Goal: Information Seeking & Learning: Learn about a topic

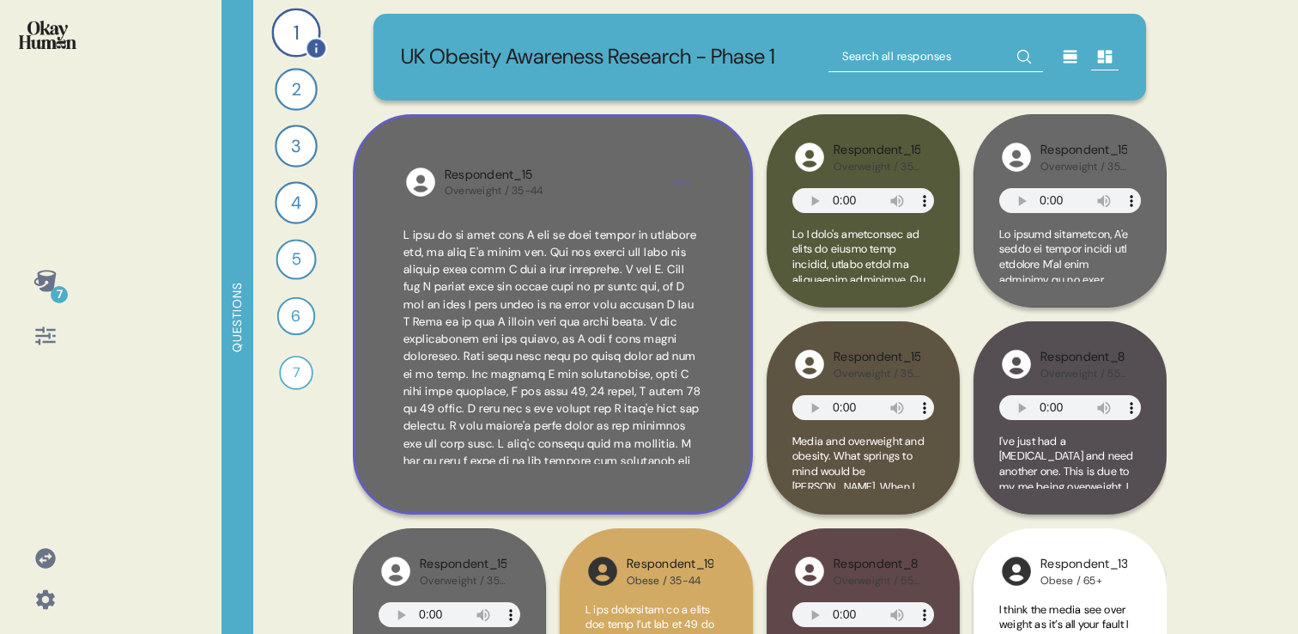
click at [307, 36] on div "1" at bounding box center [295, 32] width 49 height 49
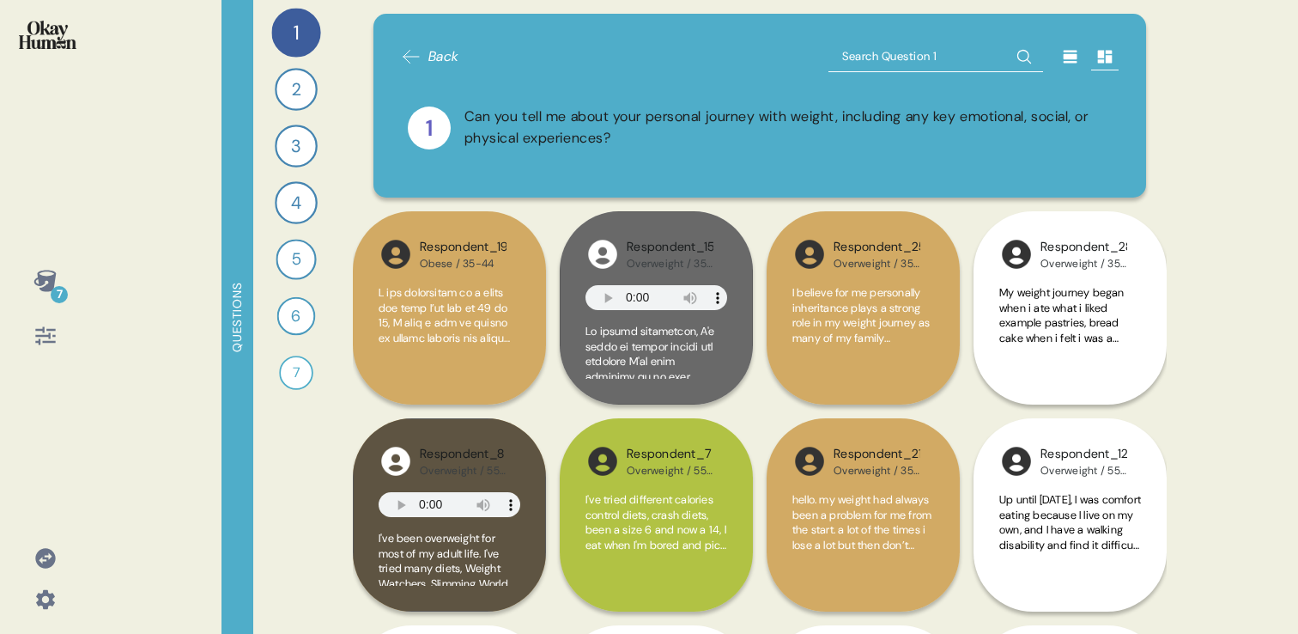
click at [1066, 61] on icon at bounding box center [1071, 57] width 14 height 13
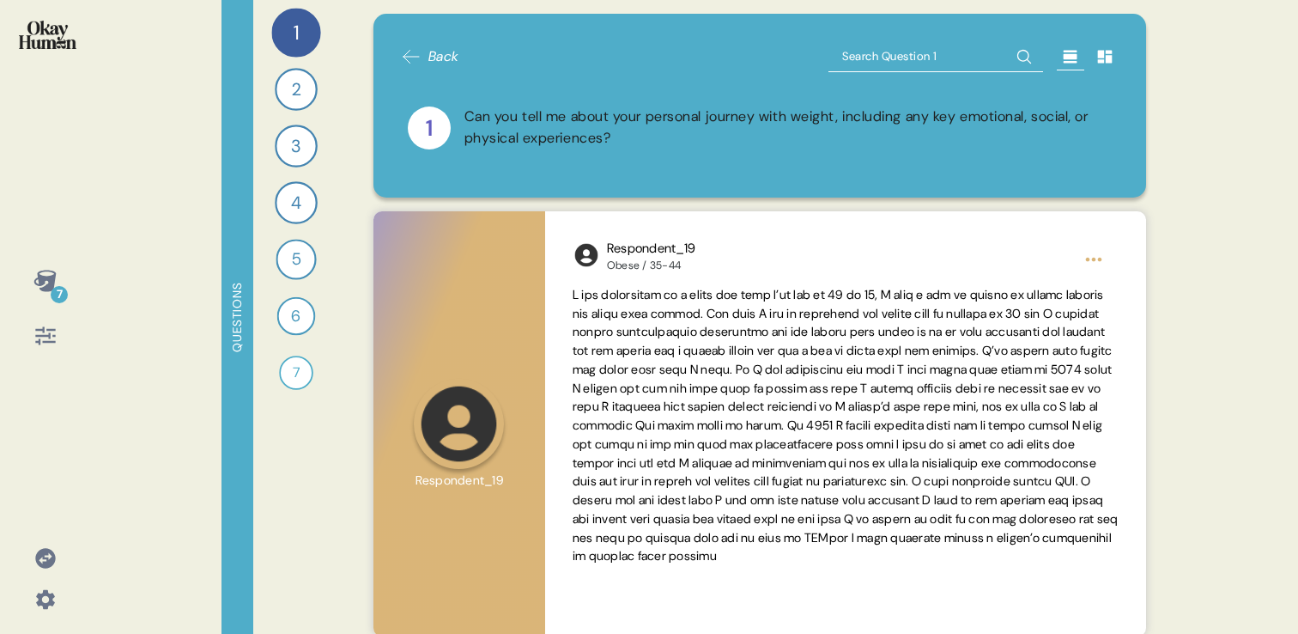
scroll to position [28, 0]
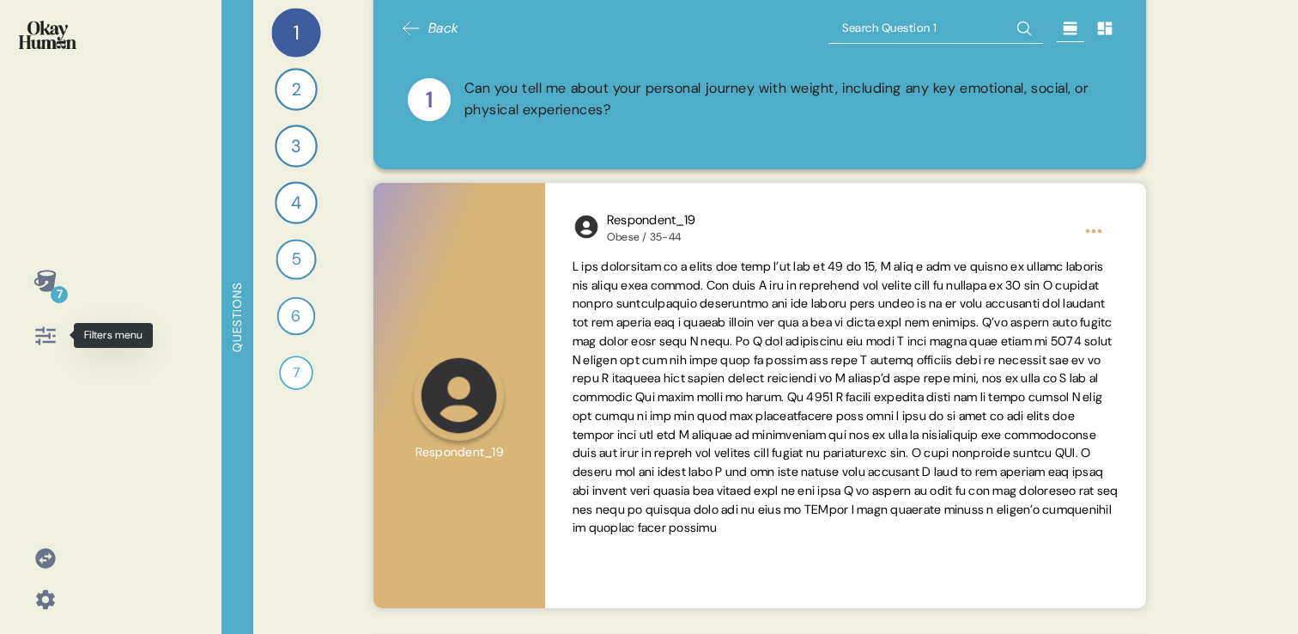
click at [46, 342] on icon at bounding box center [45, 336] width 24 height 24
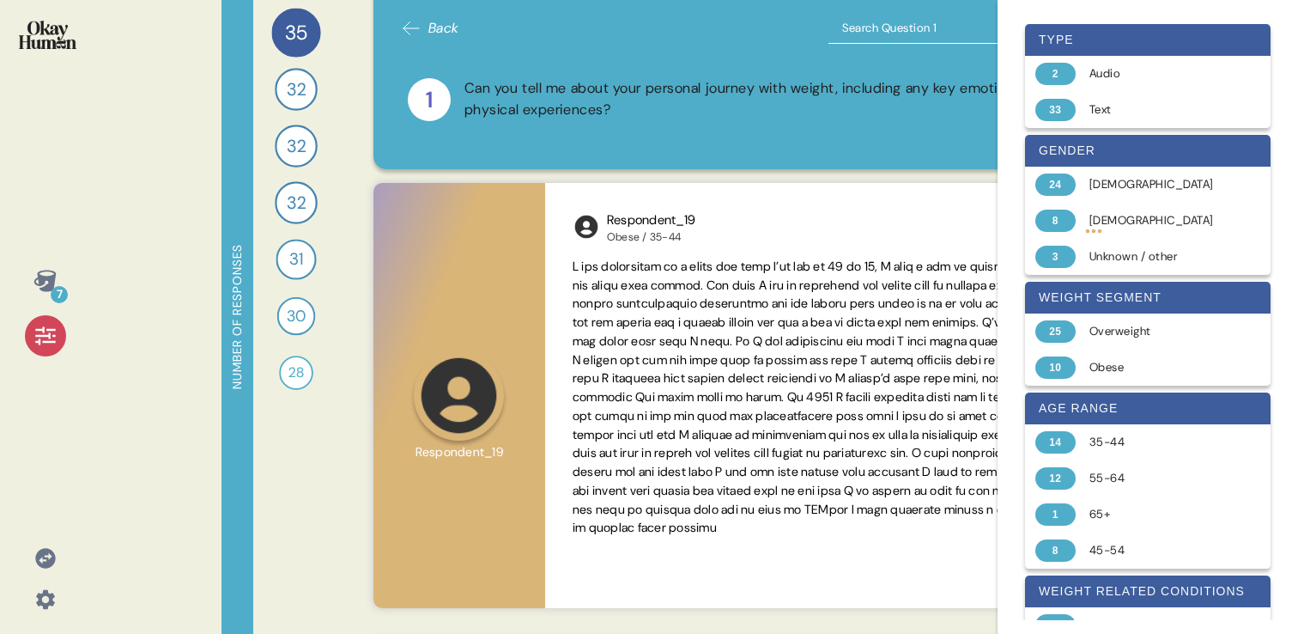
click at [33, 277] on icon at bounding box center [45, 281] width 24 height 24
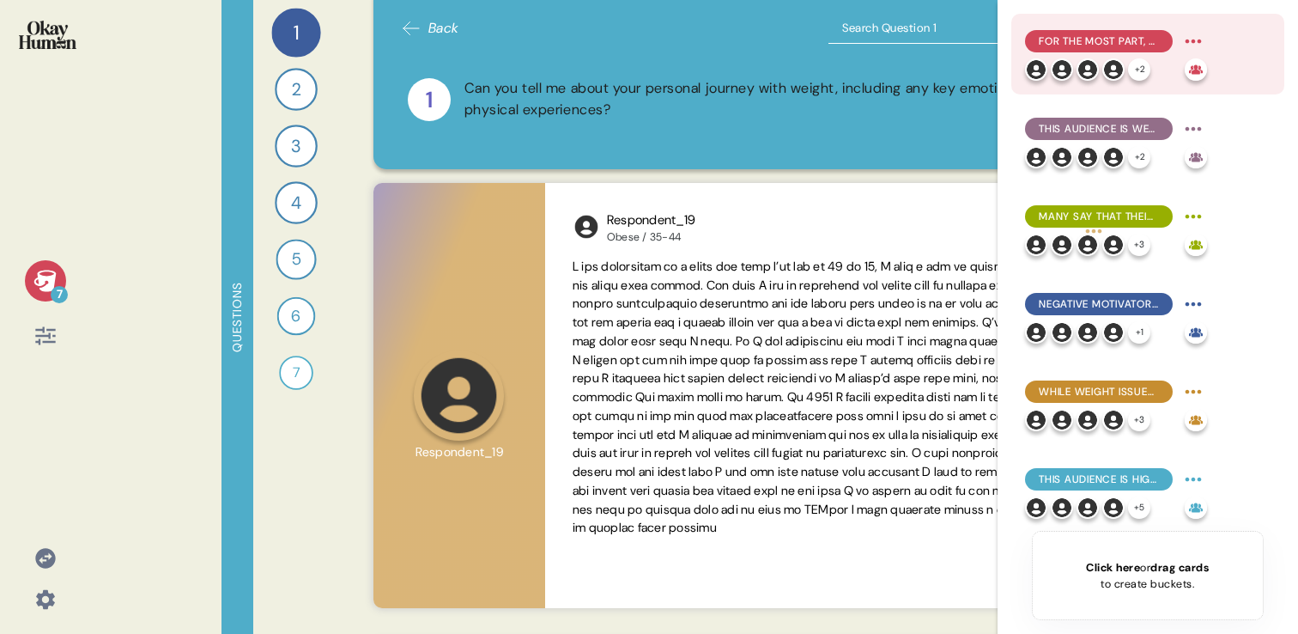
click at [1070, 35] on span "For the most part, they explain obesity in simplistic terms emphasizing persona…" at bounding box center [1099, 40] width 120 height 15
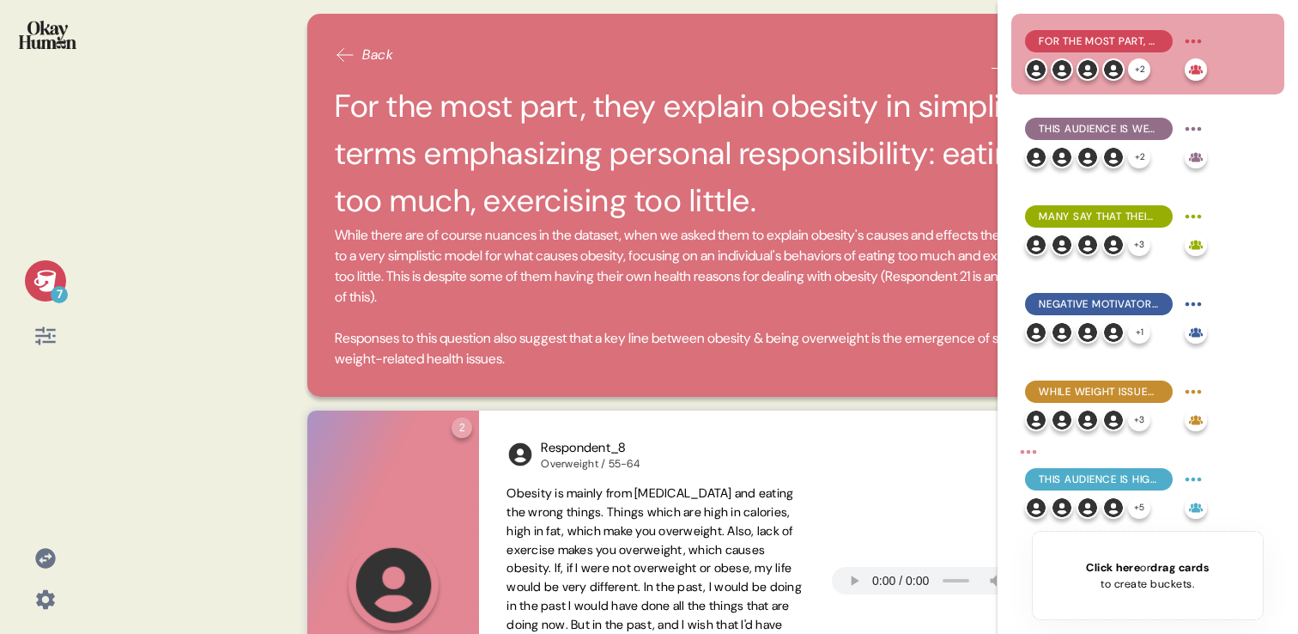
click at [732, 125] on h2 "For the most part, they explain obesity in simplistic terms emphasizing persona…" at bounding box center [694, 153] width 719 height 143
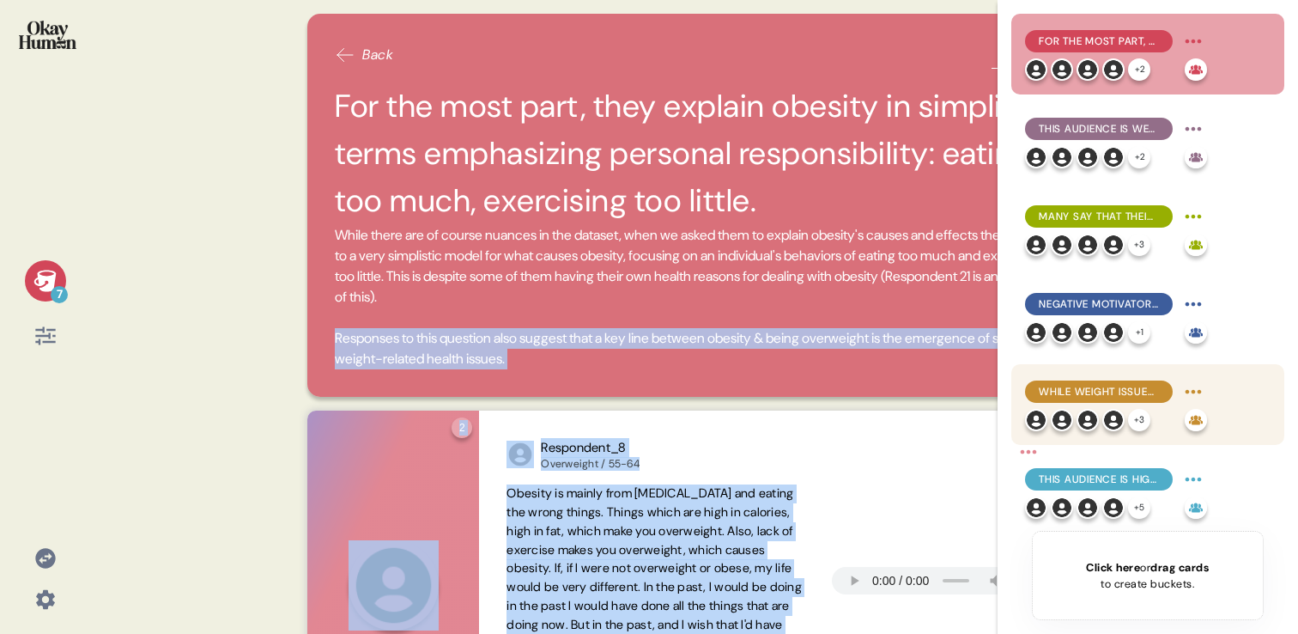
drag, startPoint x: 996, startPoint y: 372, endPoint x: 1131, endPoint y: 376, distance: 134.9
click at [1131, 376] on div "7 Back For the most part, they explain obesity in simplistic terms emphasizing …" at bounding box center [649, 317] width 1298 height 634
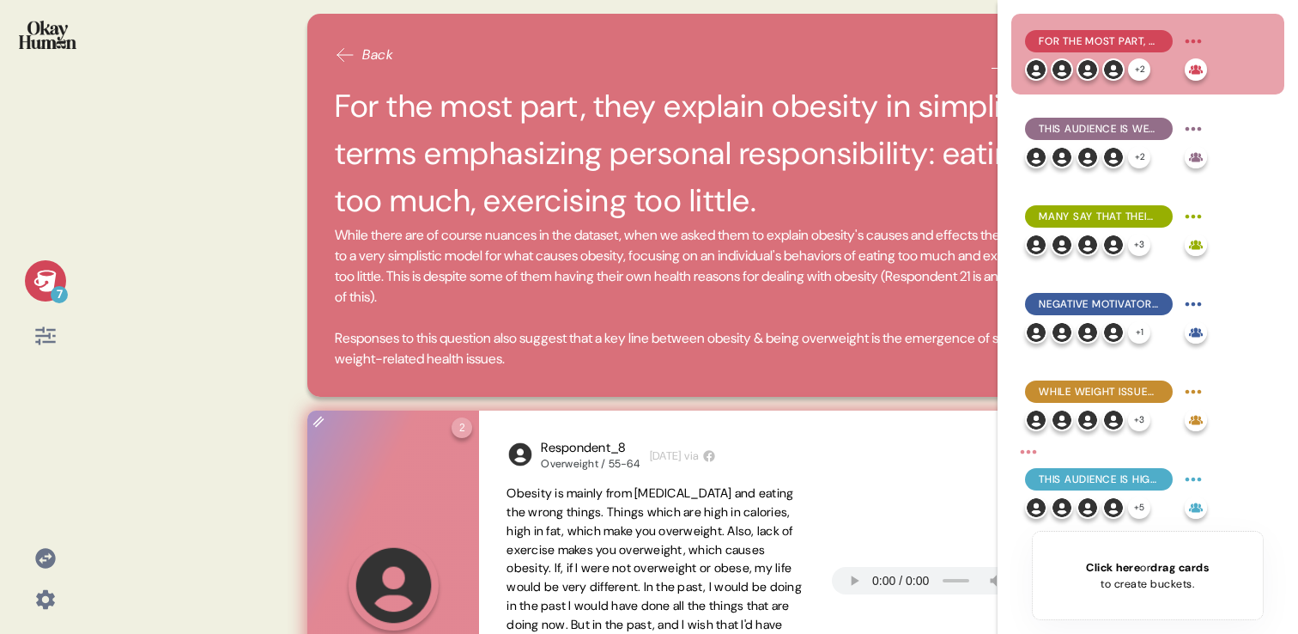
click at [568, 424] on div "Respondent_8 Overweight / 55-64 1 week ago via Obesity is mainly from overeatin…" at bounding box center [779, 585] width 601 height 350
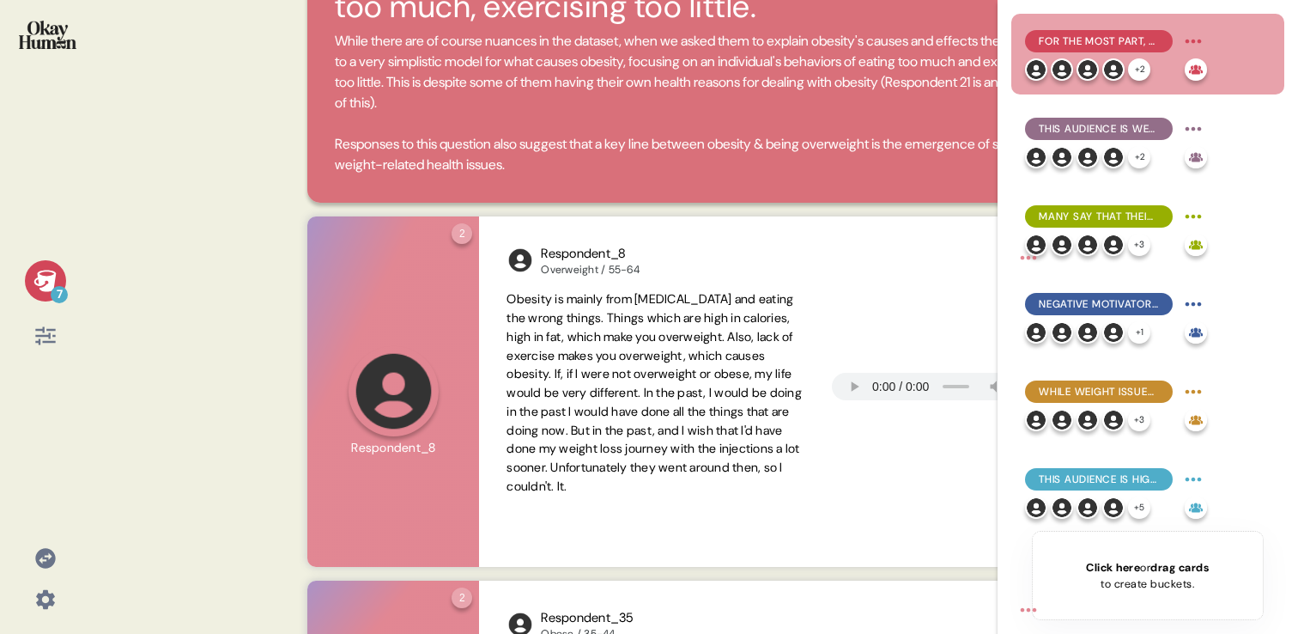
scroll to position [244, 0]
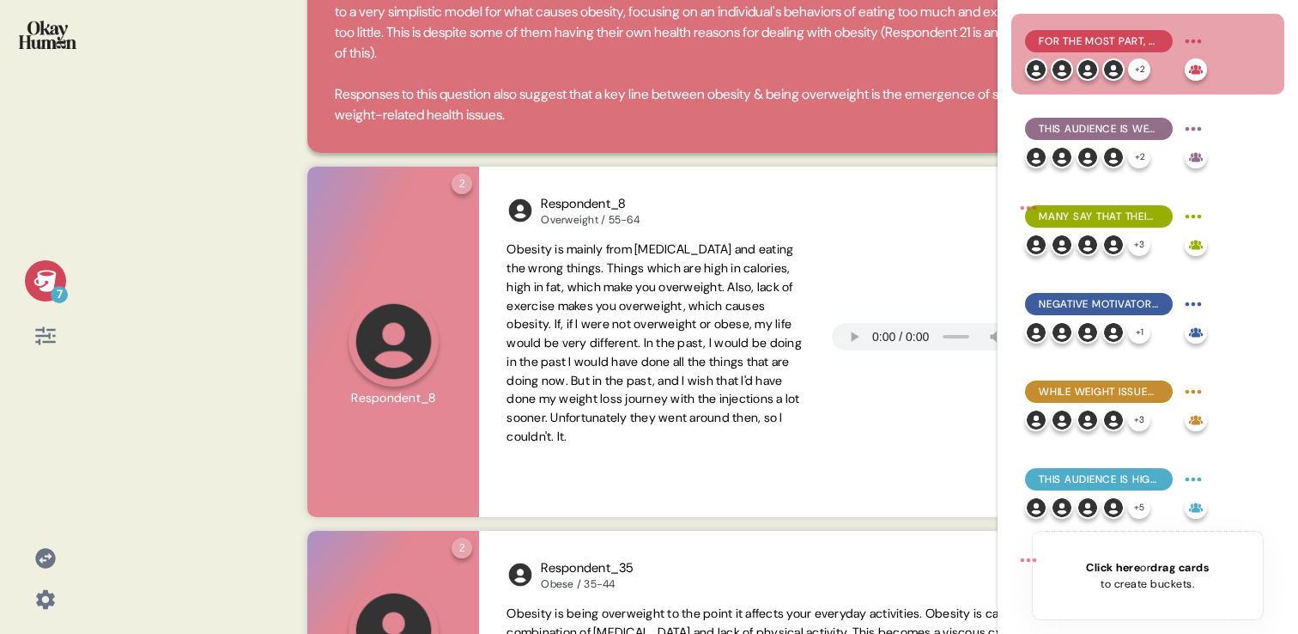
click at [1011, 27] on div "For the most part, they explain obesity in simplistic terms emphasizing persona…" at bounding box center [1147, 54] width 273 height 81
click at [1021, 27] on div "For the most part, they explain obesity in simplistic terms emphasizing persona…" at bounding box center [1147, 54] width 273 height 81
click at [185, 236] on div "7 Back For the most part, they explain obesity in simplistic terms emphasizing …" at bounding box center [649, 317] width 1298 height 634
click at [44, 270] on icon at bounding box center [44, 280] width 22 height 21
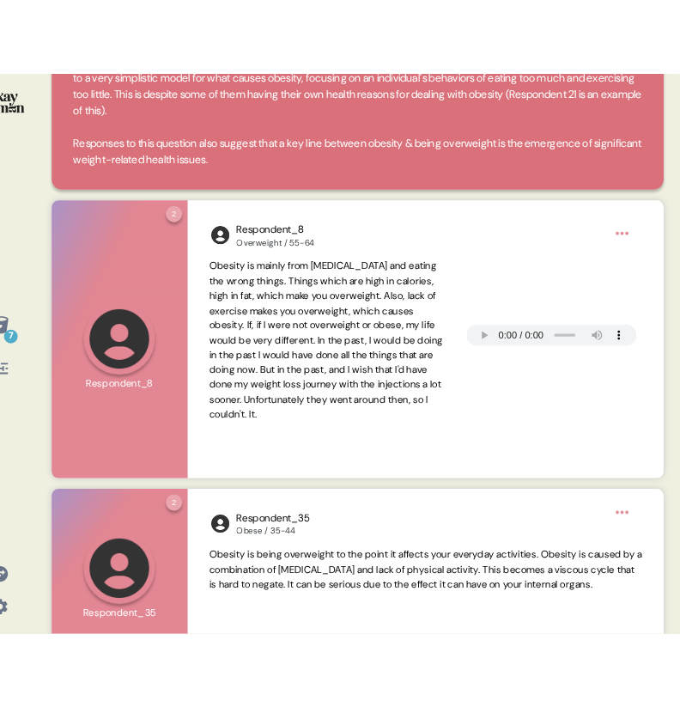
scroll to position [252, 0]
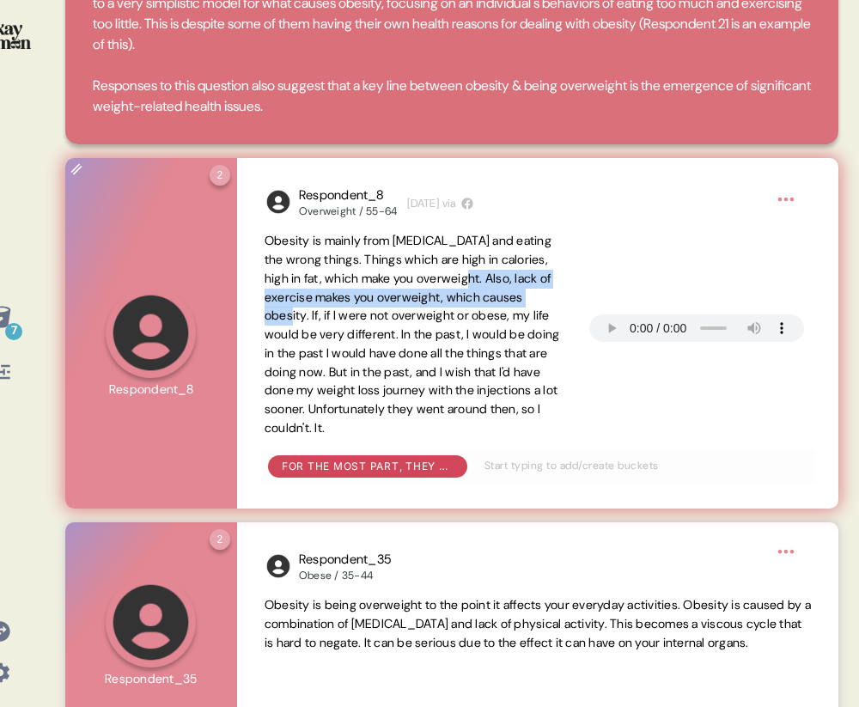
drag, startPoint x: 502, startPoint y: 280, endPoint x: 310, endPoint y: 318, distance: 196.0
click at [310, 318] on span "Obesity is mainly from overeating and eating the wrong things. Things which are…" at bounding box center [411, 334] width 295 height 203
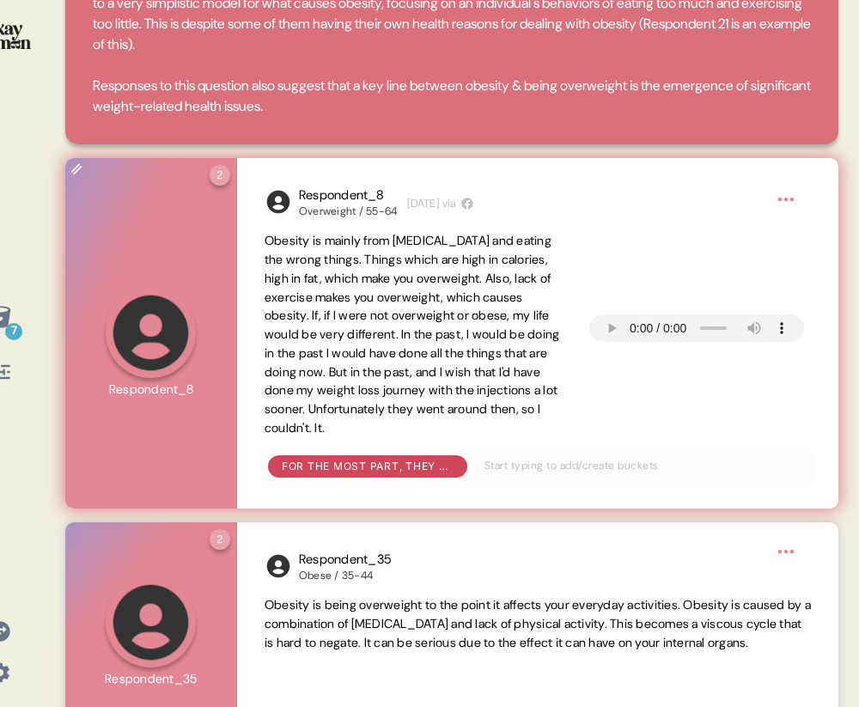
click at [440, 383] on span "Obesity is mainly from overeating and eating the wrong things. Things which are…" at bounding box center [411, 334] width 295 height 203
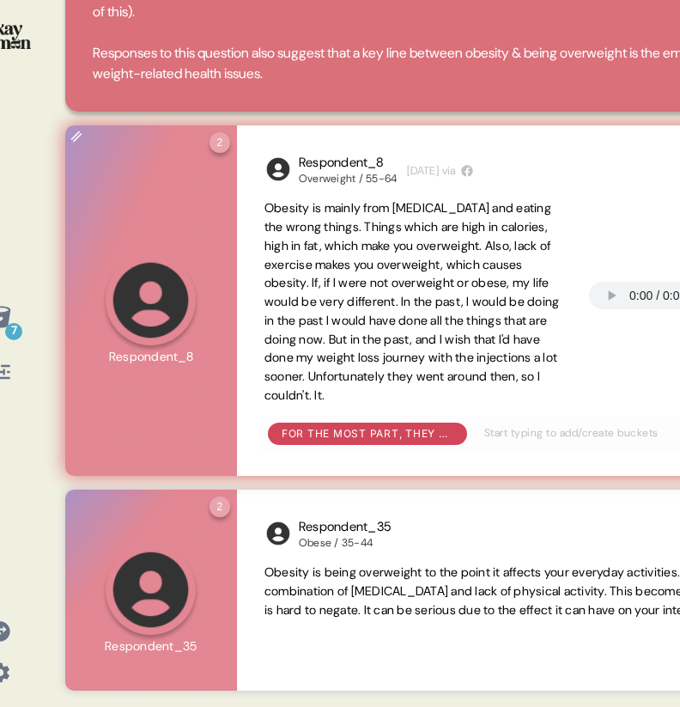
scroll to position [296, 0]
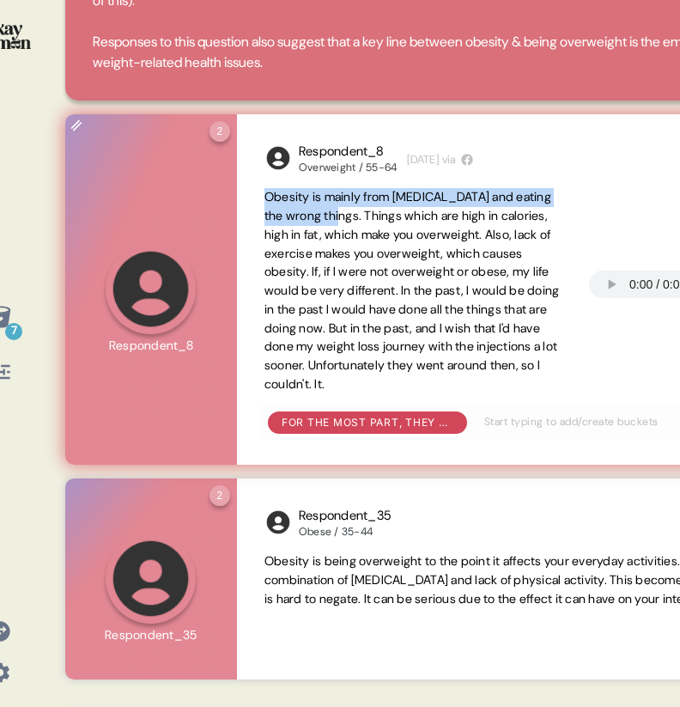
drag, startPoint x: 343, startPoint y: 218, endPoint x: 265, endPoint y: 197, distance: 80.8
click at [265, 197] on span "Obesity is mainly from overeating and eating the wrong things. Things which are…" at bounding box center [411, 290] width 295 height 203
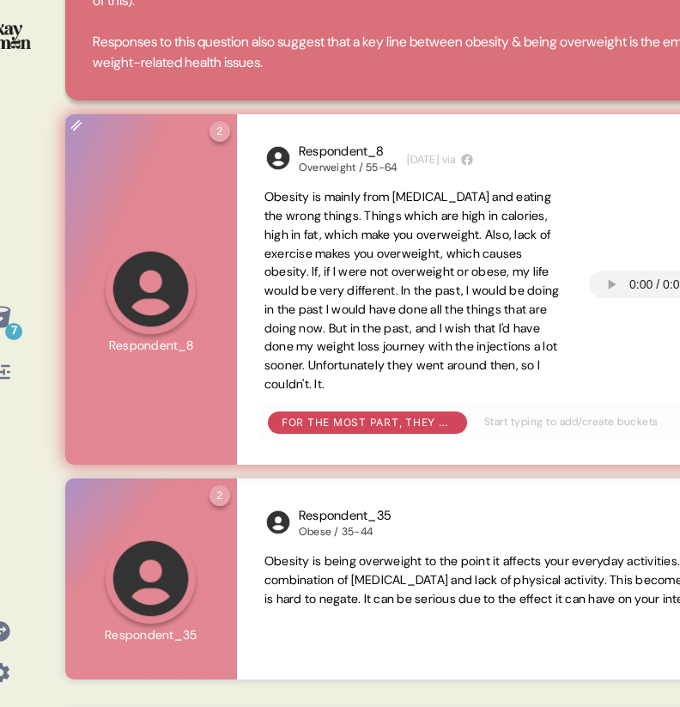
click at [314, 272] on span "Obesity is mainly from overeating and eating the wrong things. Things which are…" at bounding box center [411, 290] width 295 height 203
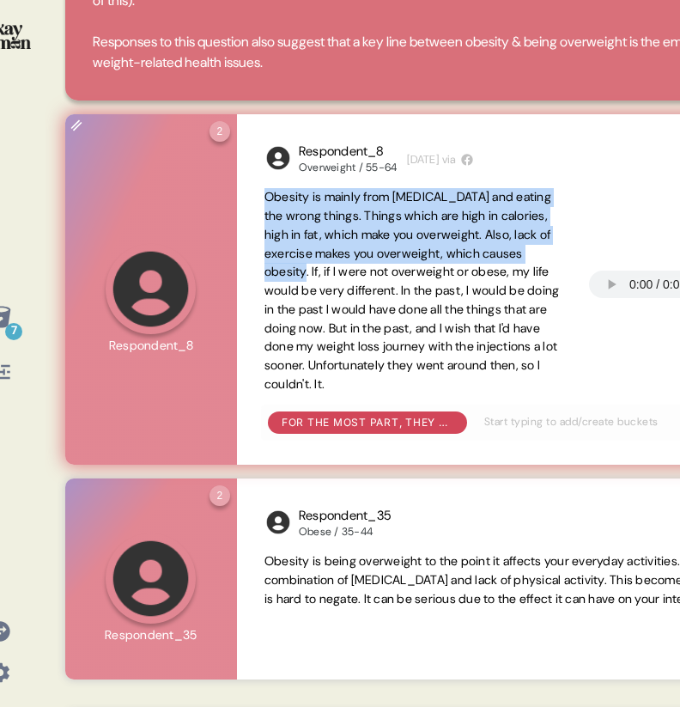
drag, startPoint x: 314, startPoint y: 272, endPoint x: 273, endPoint y: 200, distance: 83.1
click at [273, 200] on span "Obesity is mainly from overeating and eating the wrong things. Things which are…" at bounding box center [411, 290] width 295 height 203
copy span "Obesity is mainly from overeating and eating the wrong things. Things which are…"
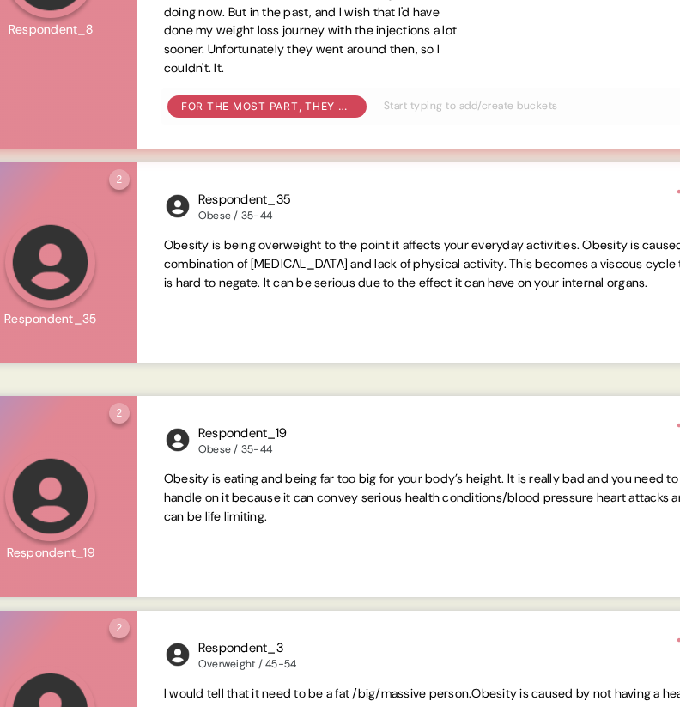
scroll to position [0, 179]
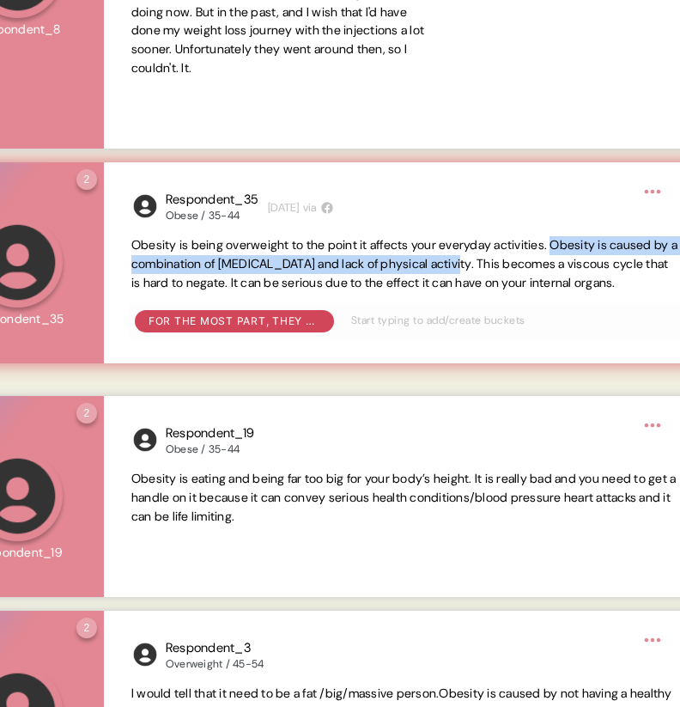
drag, startPoint x: 537, startPoint y: 258, endPoint x: 581, endPoint y: 241, distance: 47.8
click at [581, 241] on span "Obesity is being overweight to the point it affects your everyday activities. O…" at bounding box center [404, 263] width 546 height 53
copy span "Obesity is caused by a combination of overeating and lack of physical activity."
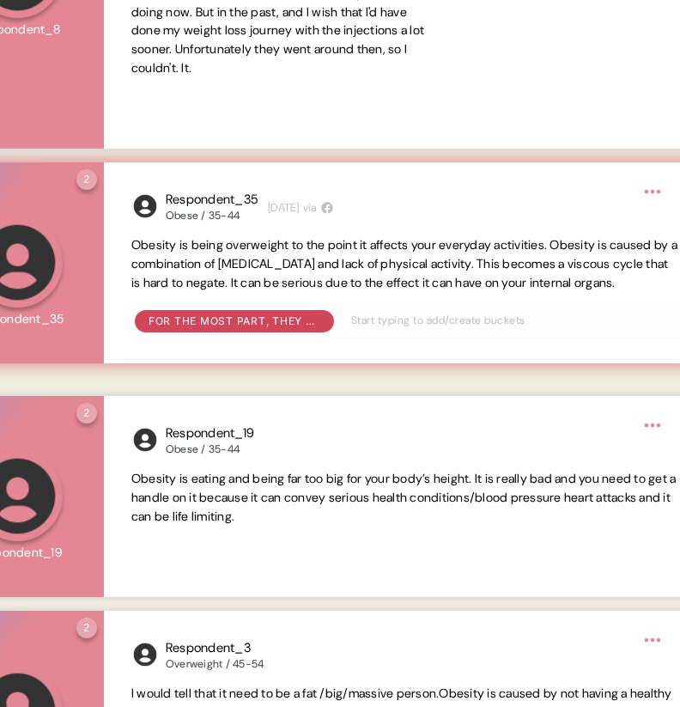
click at [562, 250] on span "Obesity is being overweight to the point it affects your everyday activities. O…" at bounding box center [404, 263] width 546 height 53
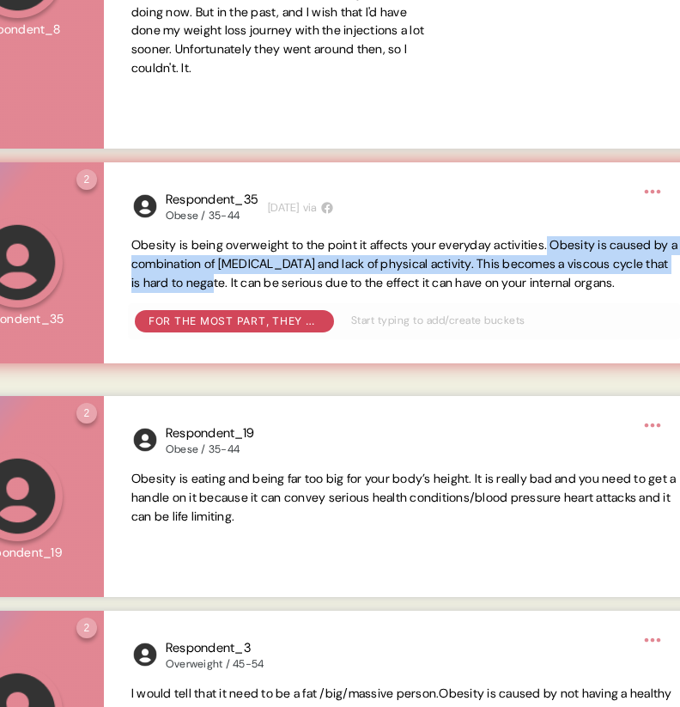
drag, startPoint x: 577, startPoint y: 245, endPoint x: 350, endPoint y: 283, distance: 229.9
click at [350, 283] on span "Obesity is being overweight to the point it affects your everyday activities. O…" at bounding box center [404, 263] width 546 height 53
copy span "Obesity is caused by a combination of overeating and lack of physical activity.…"
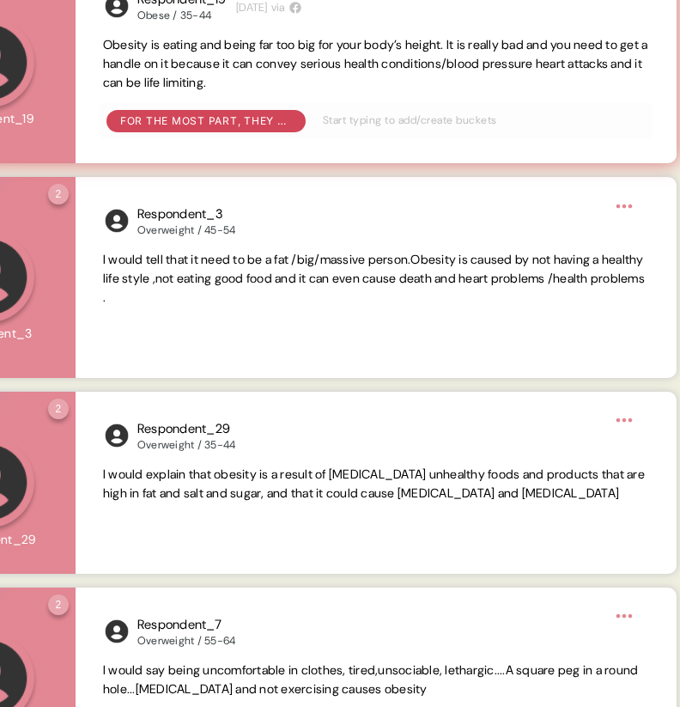
scroll to position [1121, 0]
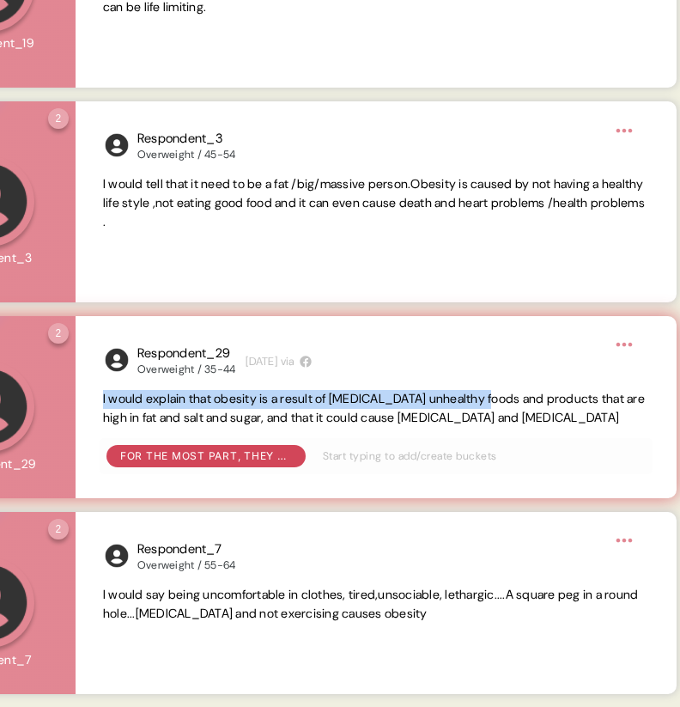
drag, startPoint x: 100, startPoint y: 396, endPoint x: 507, endPoint y: 401, distance: 407.0
click at [507, 401] on div "Respondent_29 Overweight / 35-44 1 week ago via I would explain that obesity is…" at bounding box center [376, 407] width 601 height 182
copy span "I would explain that obesity is a result of overeating unhealthy foods"
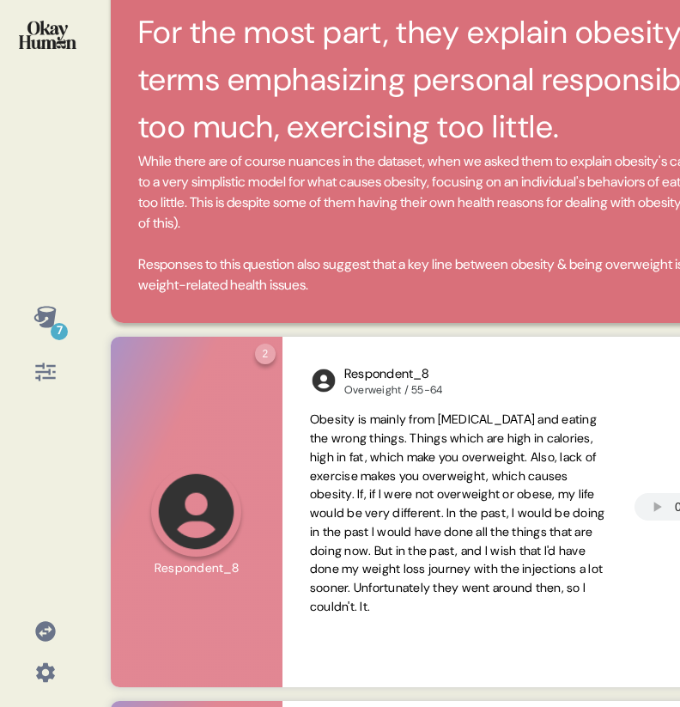
scroll to position [0, 0]
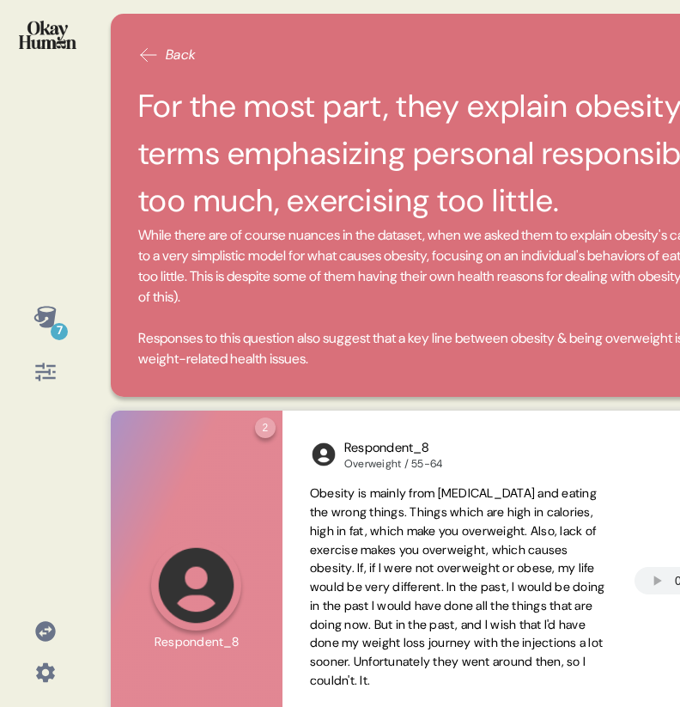
click at [43, 315] on icon at bounding box center [44, 316] width 22 height 21
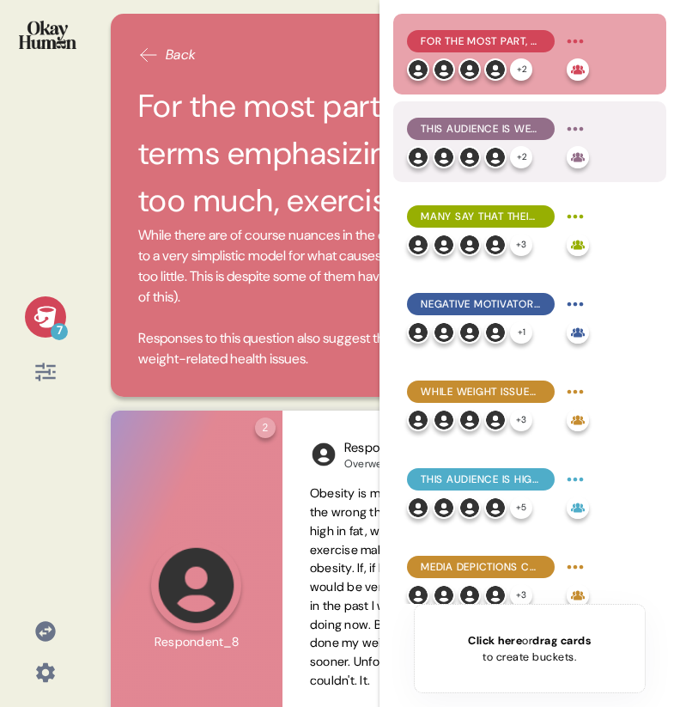
click at [442, 129] on span "This audience is well aware of the physical health issues related to being over…" at bounding box center [481, 128] width 120 height 15
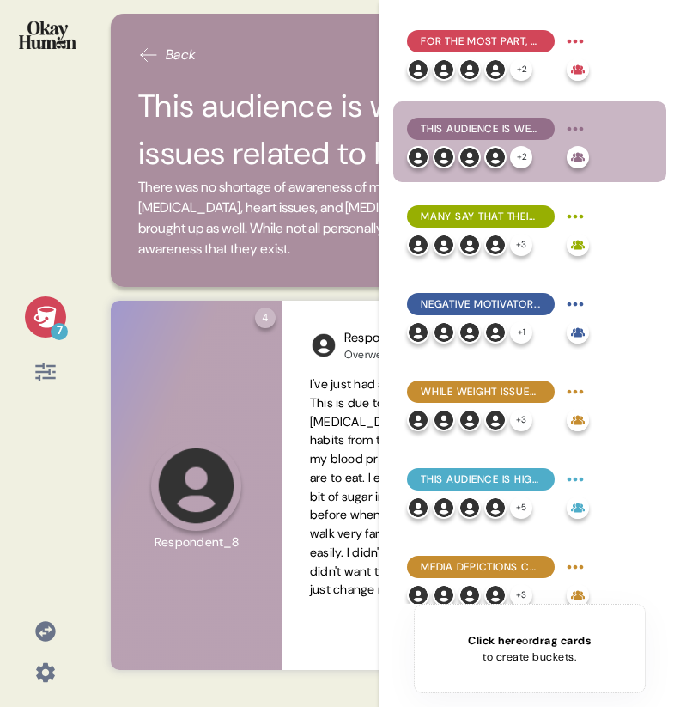
click at [50, 317] on icon at bounding box center [44, 316] width 22 height 21
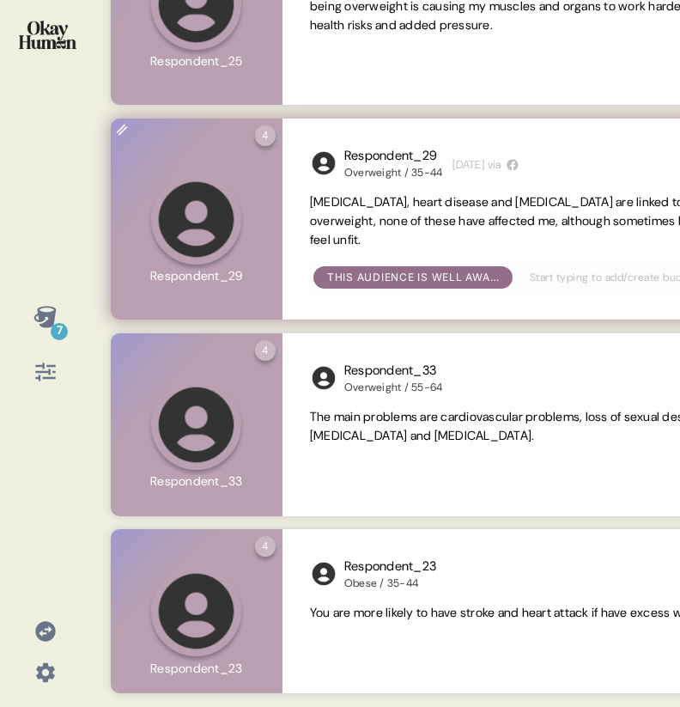
scroll to position [1030, 0]
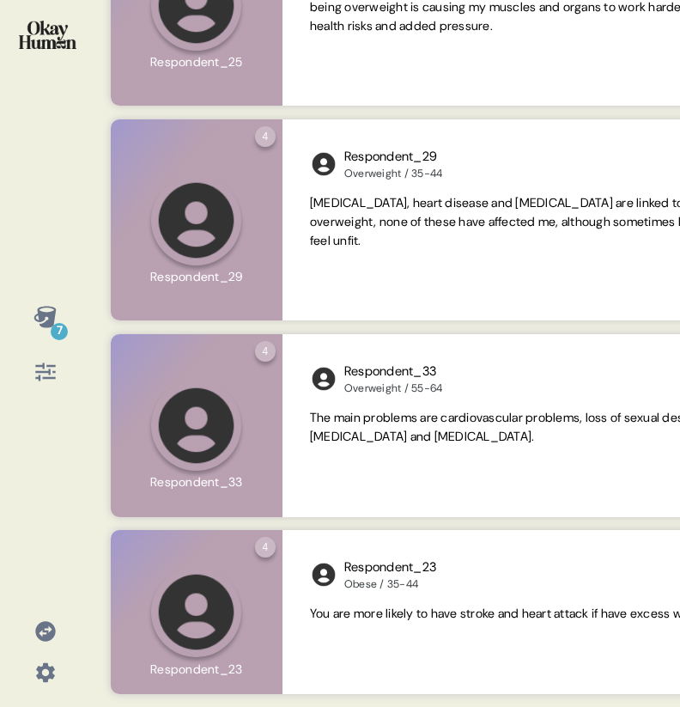
click at [39, 326] on icon at bounding box center [45, 317] width 24 height 24
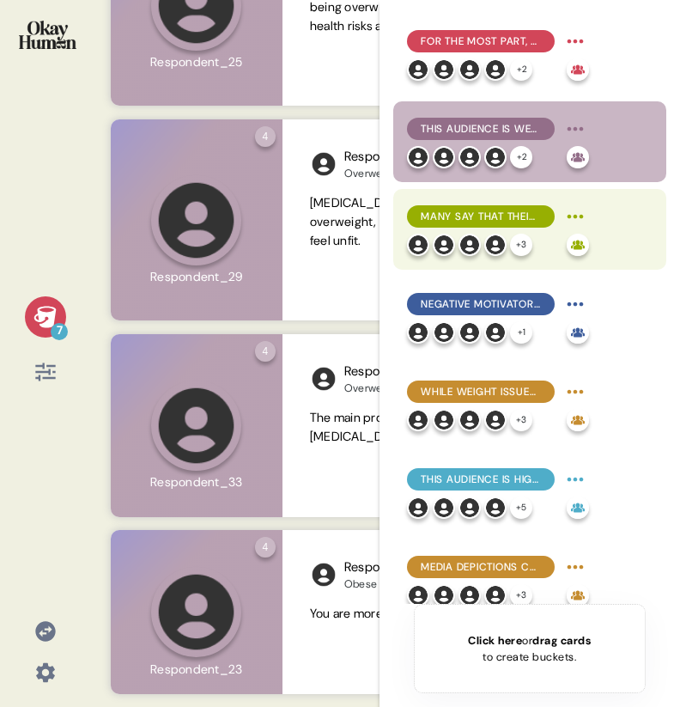
click at [459, 209] on span "Many say that their weight struggles have cost them social possibilities, with …" at bounding box center [481, 216] width 120 height 15
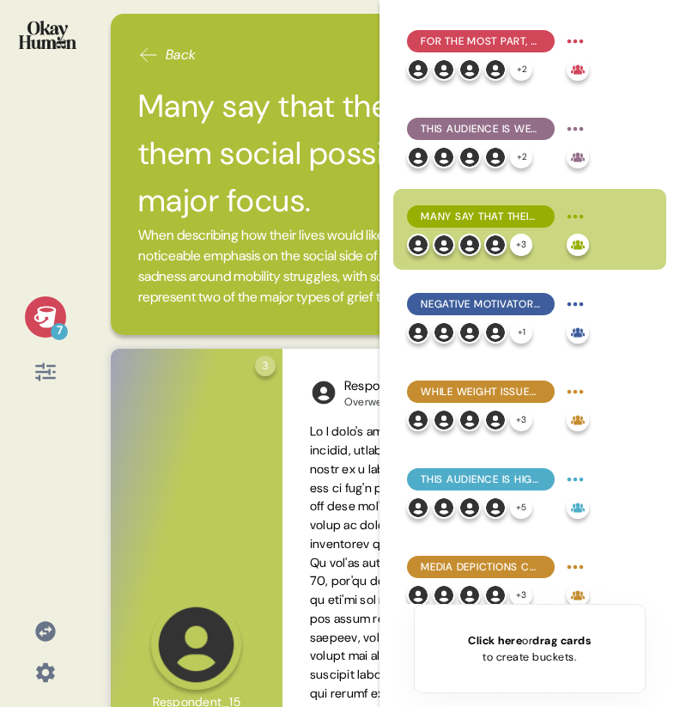
click at [46, 313] on icon at bounding box center [44, 316] width 22 height 21
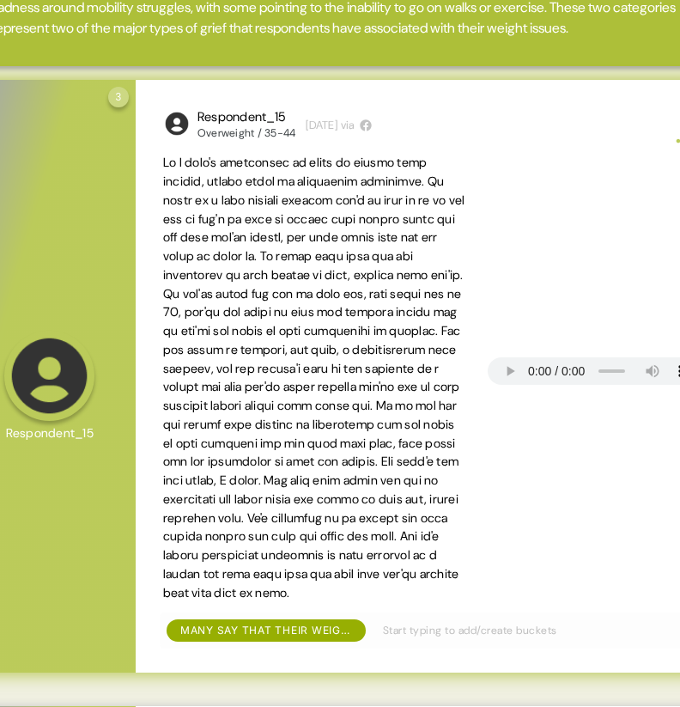
scroll to position [272, 0]
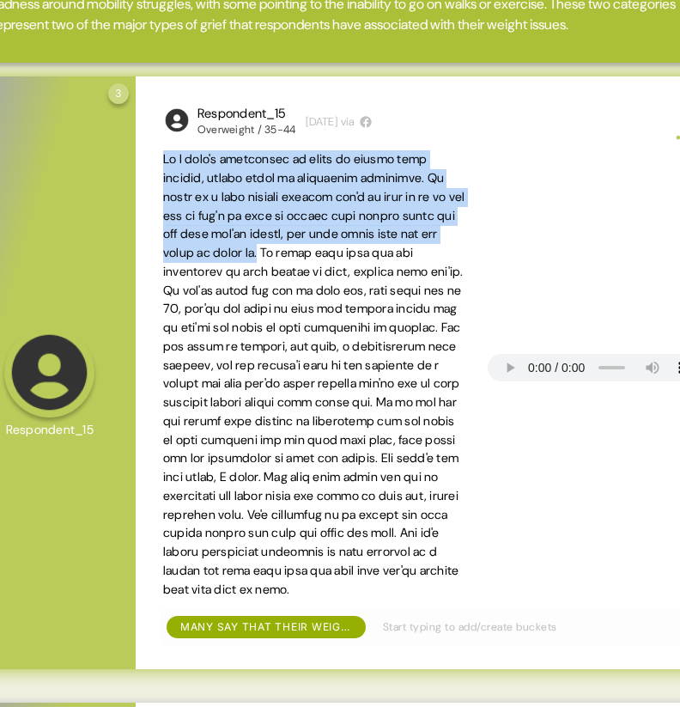
drag, startPoint x: 383, startPoint y: 269, endPoint x: 152, endPoint y: 172, distance: 250.5
click at [152, 172] on div "Respondent_15 Overweight / 35-44 1 week ago via Many say that their weight stru…" at bounding box center [436, 372] width 601 height 593
copy span "If I wasn't overweight or obese or living with obesity, things would be complet…"
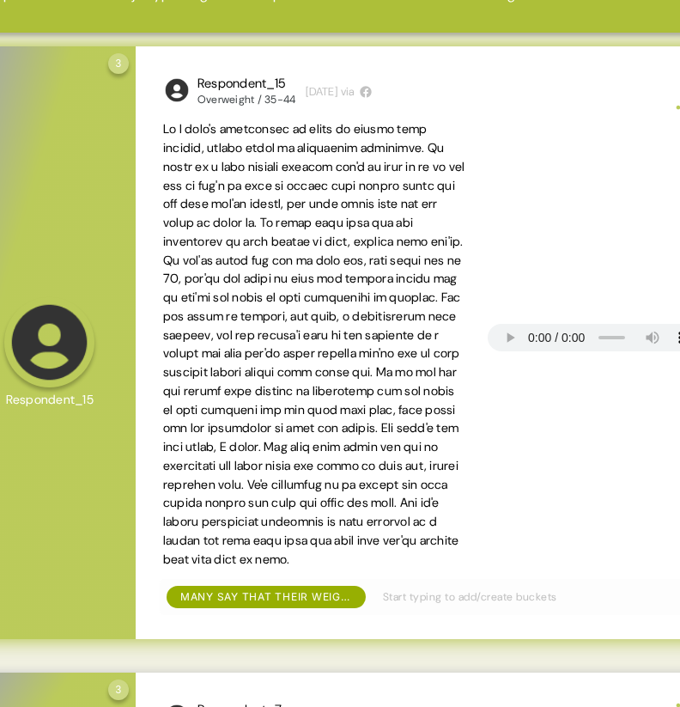
click at [399, 246] on span at bounding box center [314, 343] width 302 height 445
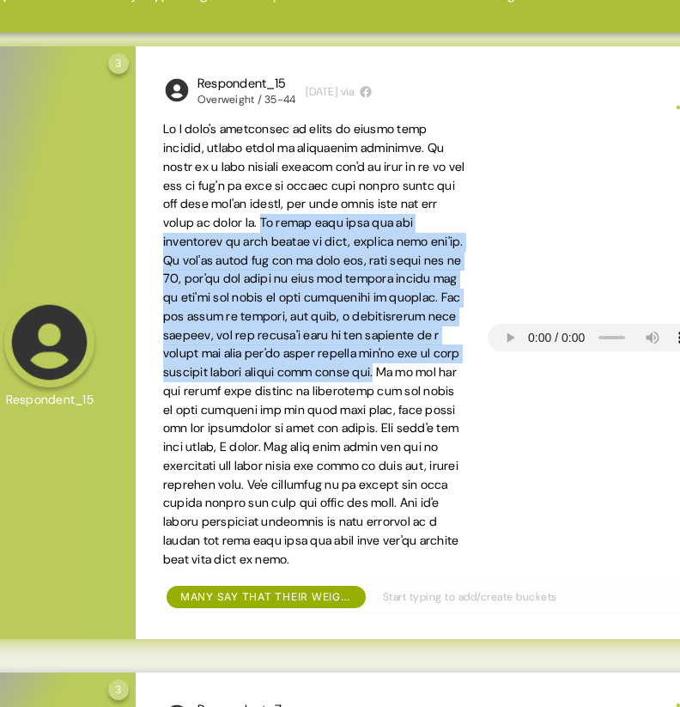
drag, startPoint x: 389, startPoint y: 245, endPoint x: 387, endPoint y: 411, distance: 166.6
click at [387, 411] on span at bounding box center [314, 343] width 302 height 445
copy span "It would also give you the confidence to meet people as well, because when you'…"
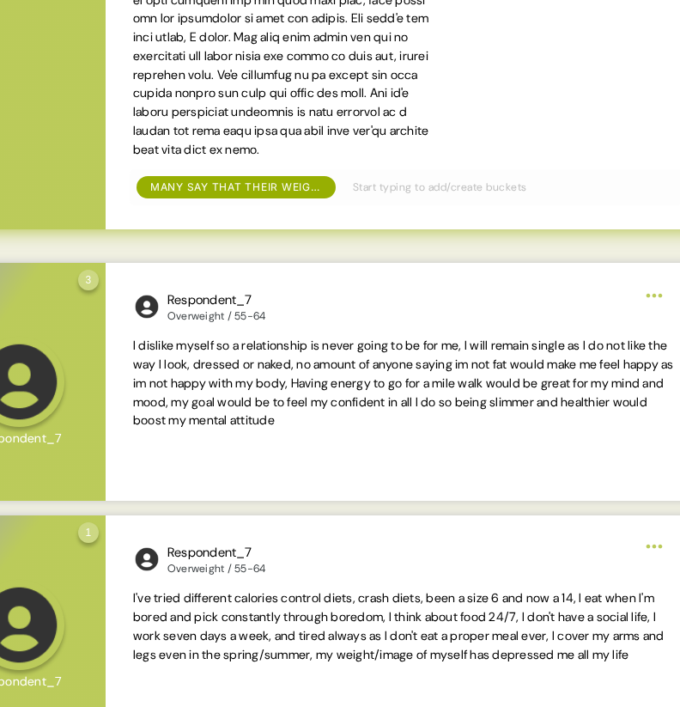
scroll to position [0, 216]
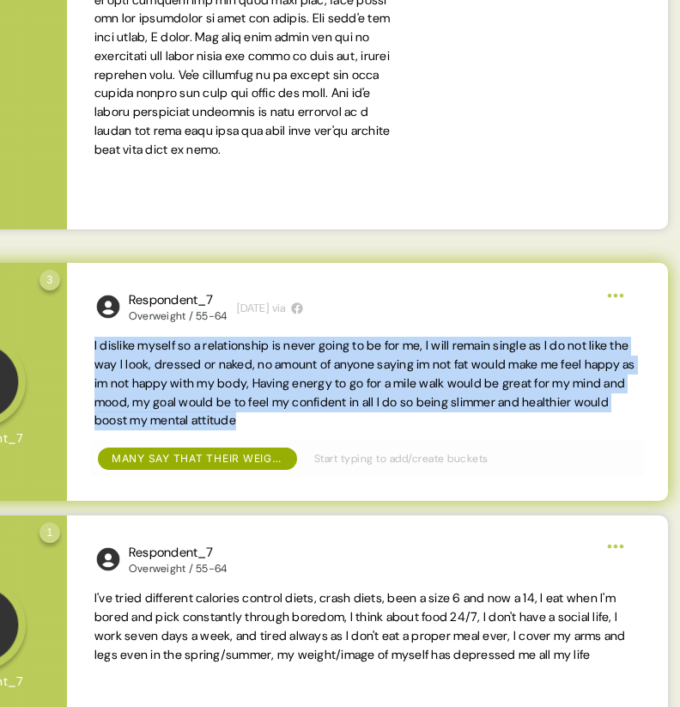
drag, startPoint x: 422, startPoint y: 442, endPoint x: 92, endPoint y: 367, distance: 339.1
click at [92, 367] on div "Respondent_7 Overweight / 55-64 2 weeks ago via I dislike myself so a relations…" at bounding box center [367, 382] width 601 height 239
copy span "I dislike myself so a relationship is never going to be for me, l will remain s…"
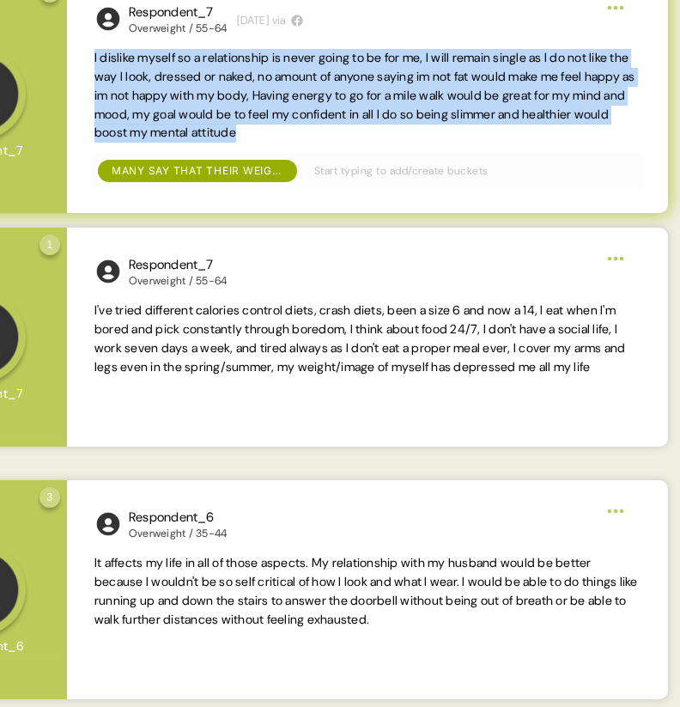
scroll to position [1001, 0]
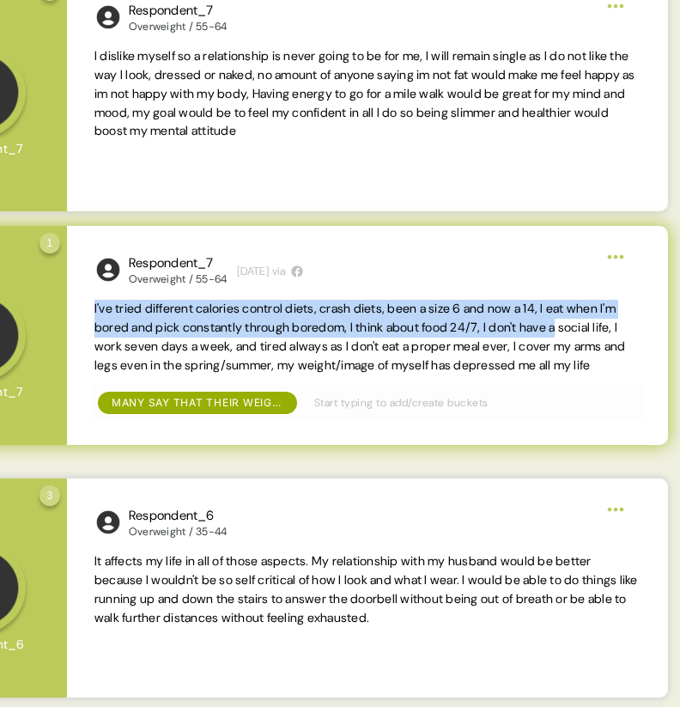
drag, startPoint x: 93, startPoint y: 328, endPoint x: 620, endPoint y: 343, distance: 527.4
click at [620, 343] on div "Respondent_7 Overweight / 55-64 2 weeks ago via I've tried different calories c…" at bounding box center [367, 336] width 601 height 220
click at [316, 332] on span "I've tried different calories control diets, crash diets, been a size 6 and now…" at bounding box center [359, 336] width 531 height 71
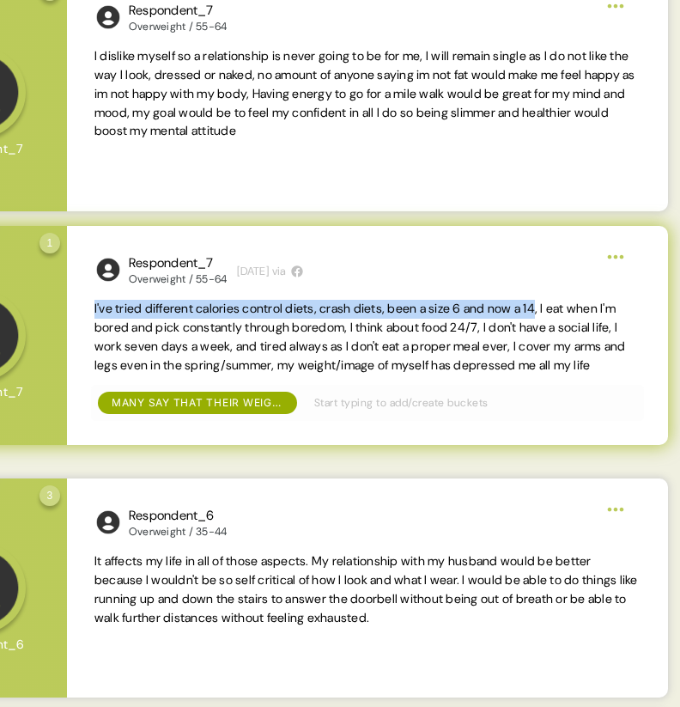
drag, startPoint x: 93, startPoint y: 329, endPoint x: 565, endPoint y: 332, distance: 472.3
click at [565, 331] on div "Respondent_7 Overweight / 55-64 2 weeks ago via I've tried different calories c…" at bounding box center [367, 336] width 601 height 220
copy span "I've tried different calories control diets, crash diets, been a size 6 and now…"
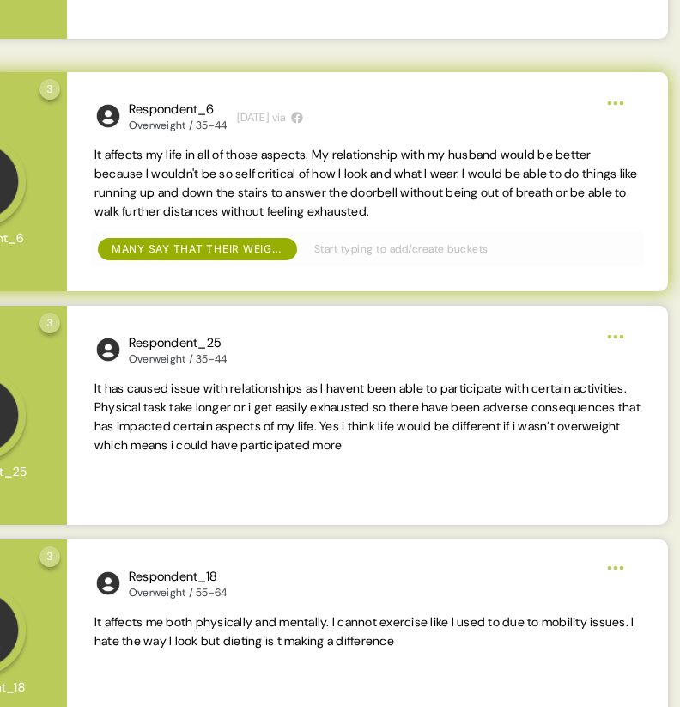
scroll to position [1410, 0]
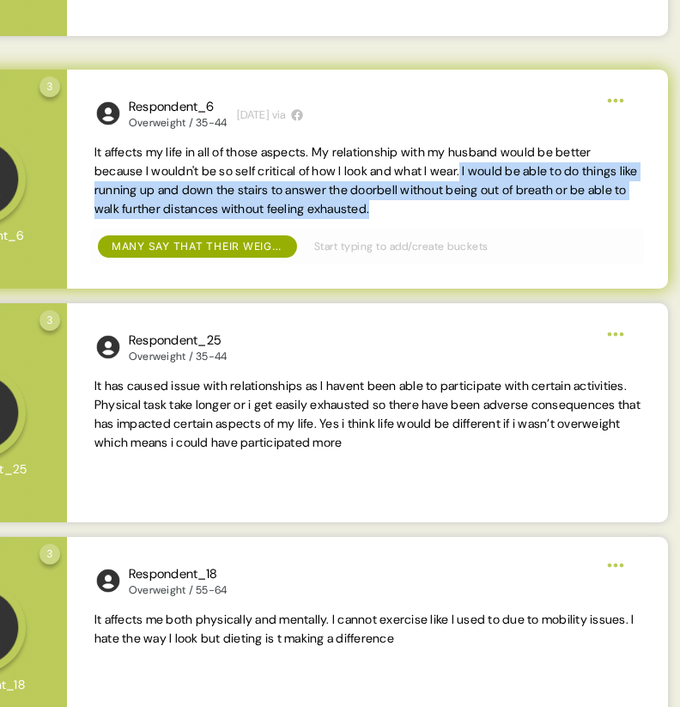
drag, startPoint x: 489, startPoint y: 193, endPoint x: 514, endPoint y: 231, distance: 45.7
click at [514, 218] on span "It affects my life in all of those aspects. My relationship with my husband wou…" at bounding box center [367, 180] width 546 height 75
copy span "I would be able to do things like running up and down the stairs to answer the …"
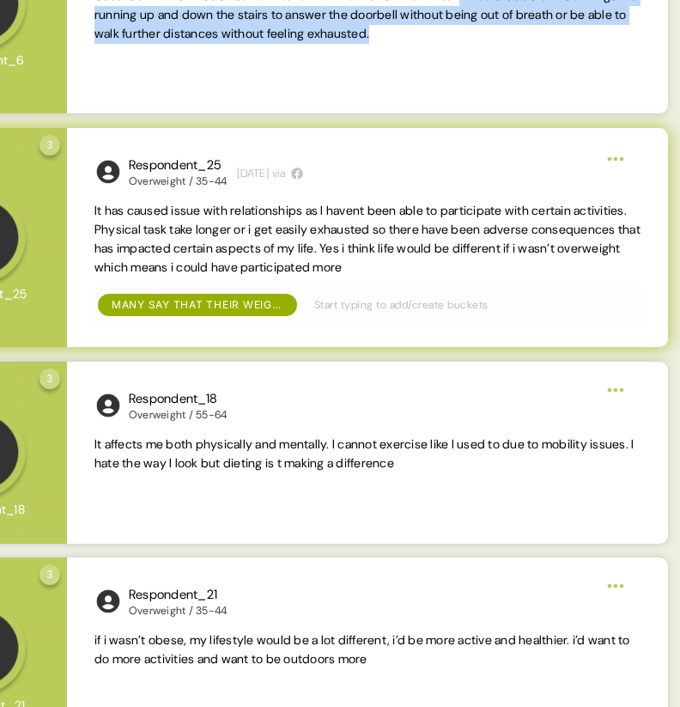
scroll to position [1651, 0]
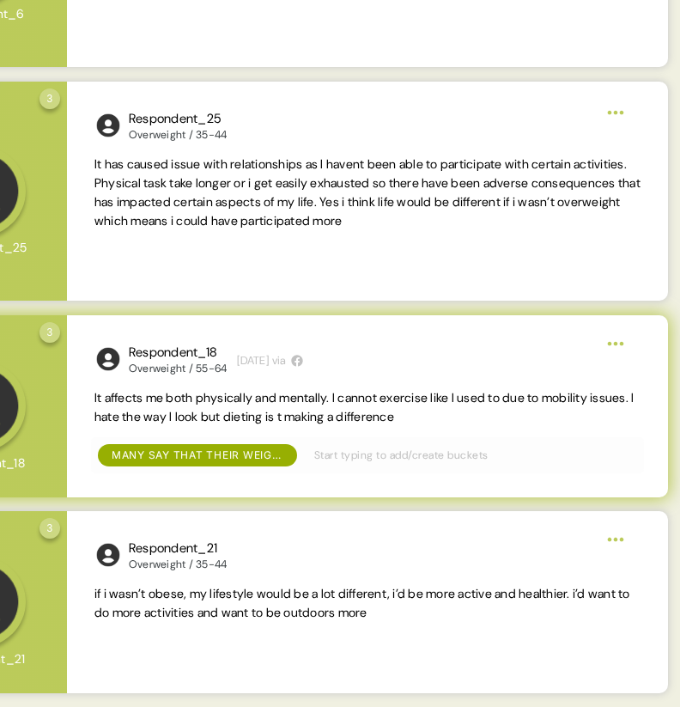
click at [294, 404] on span "It affects me both physically and mentally. I cannot exercise like I used to du…" at bounding box center [364, 407] width 540 height 34
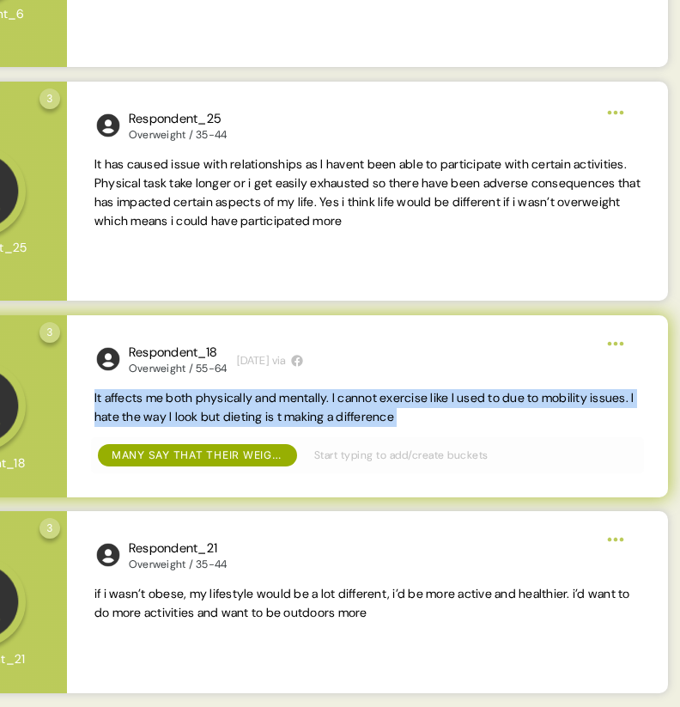
click at [294, 404] on span "It affects me both physically and mentally. I cannot exercise like I used to du…" at bounding box center [364, 407] width 540 height 34
copy span "It affects me both physically and mentally. I cannot exercise like I used to du…"
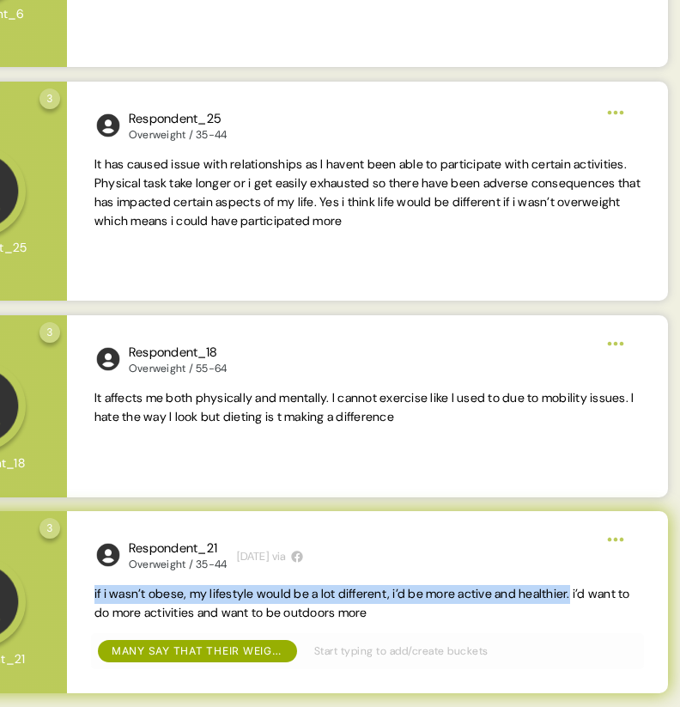
drag, startPoint x: 594, startPoint y: 594, endPoint x: 83, endPoint y: 592, distance: 510.9
click at [83, 592] on div "Respondent_21 Overweight / 35-44 1 week ago via if i wasn’t obese, my lifestyle…" at bounding box center [367, 602] width 601 height 182
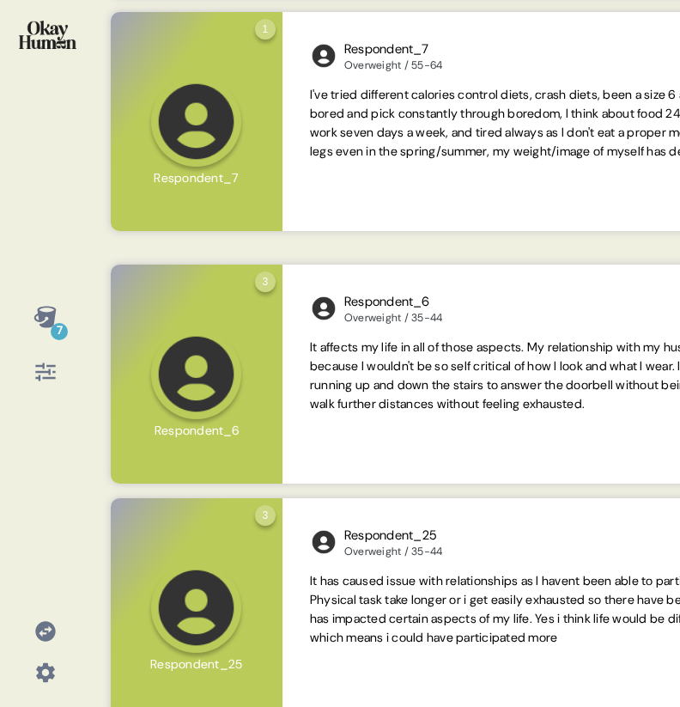
scroll to position [1055, 0]
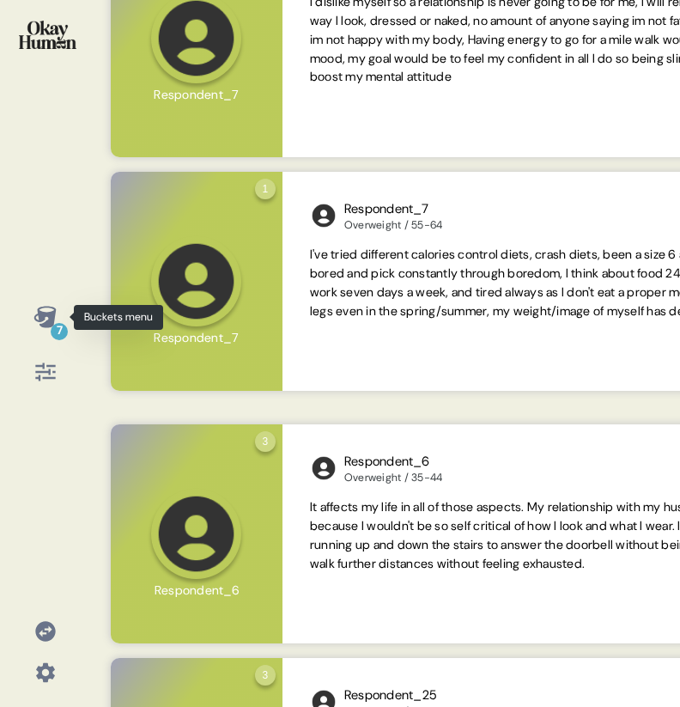
click at [40, 317] on icon at bounding box center [44, 316] width 22 height 21
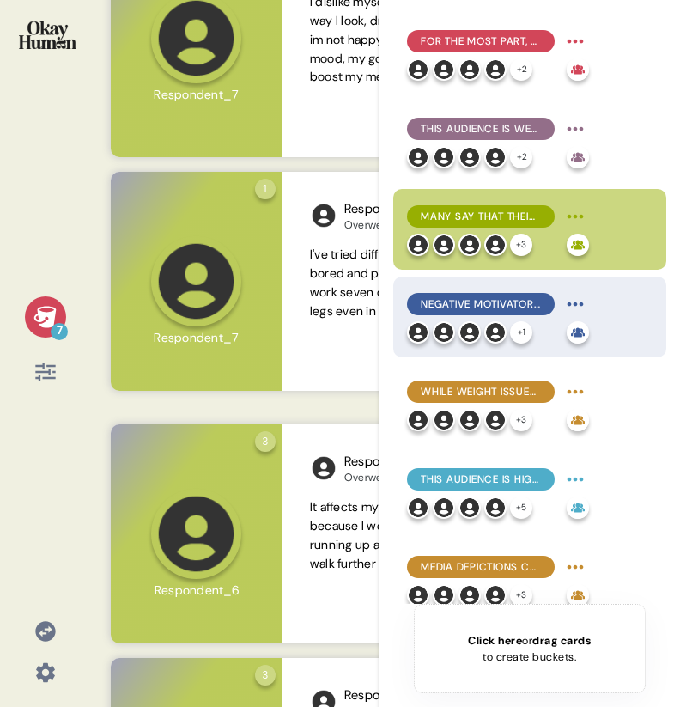
click at [459, 301] on span "Negative motivators to change were most common, but healthy connections with ot…" at bounding box center [481, 303] width 120 height 15
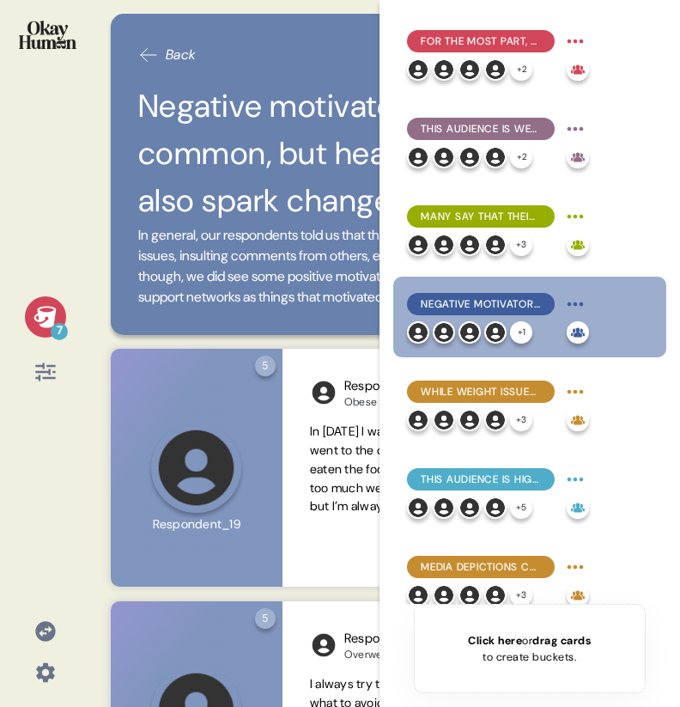
click at [43, 313] on icon at bounding box center [44, 316] width 22 height 21
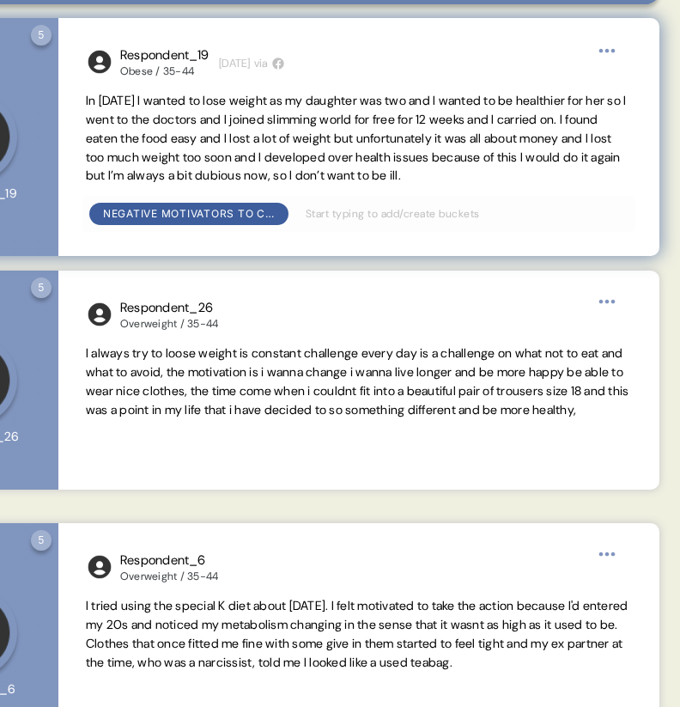
scroll to position [351, 0]
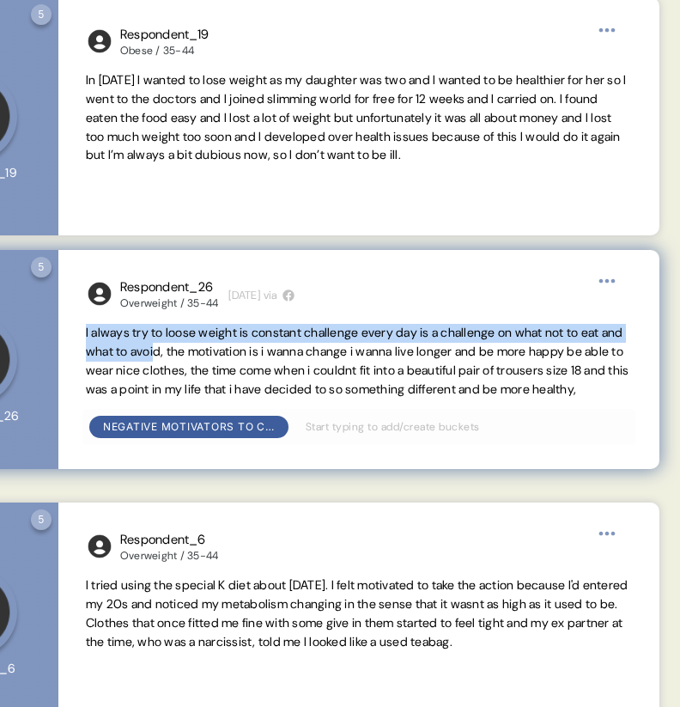
drag, startPoint x: 84, startPoint y: 352, endPoint x: 206, endPoint y: 370, distance: 123.3
click at [206, 370] on div "Respondent_26 Overweight / 35-44 1 week ago via I always try to loose weight is…" at bounding box center [358, 360] width 601 height 220
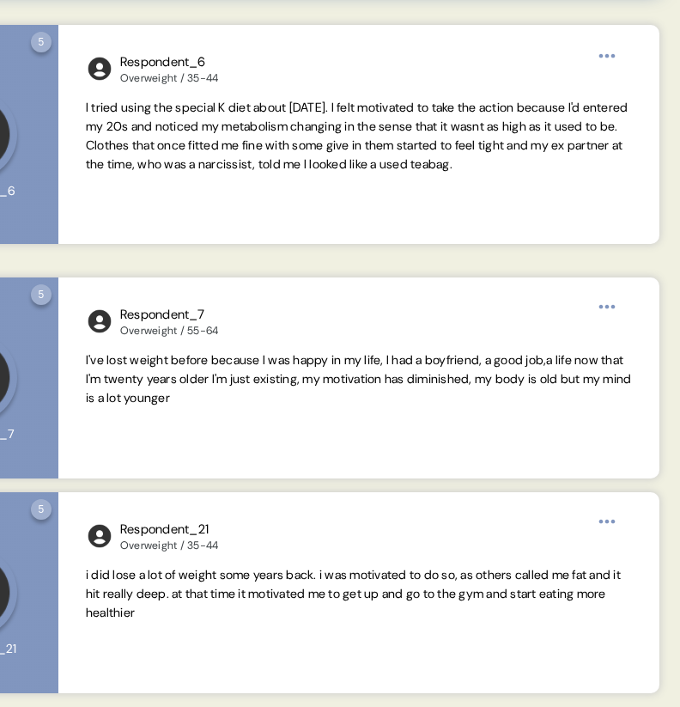
scroll to position [848, 0]
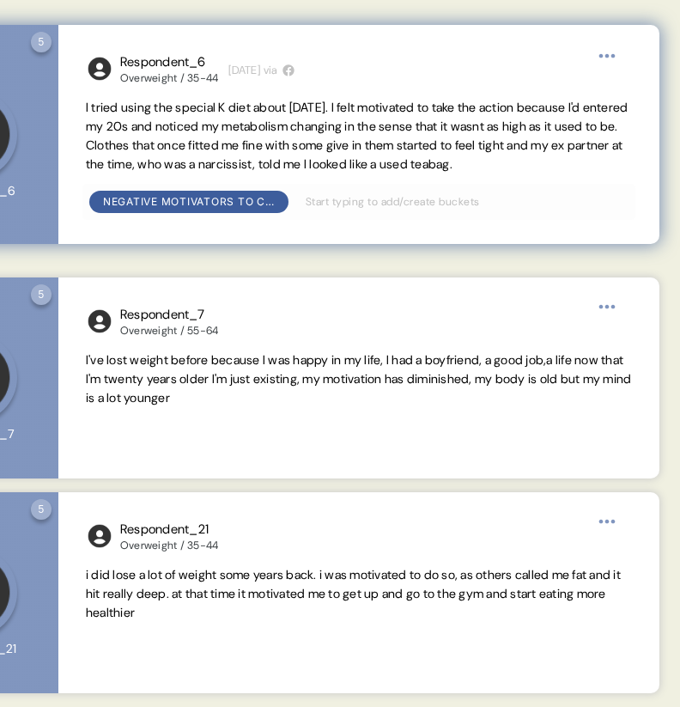
drag, startPoint x: 183, startPoint y: 146, endPoint x: 154, endPoint y: 178, distance: 43.1
click at [155, 173] on span "I tried using the special K diet about 20 yrs ago. I felt motivated to take the…" at bounding box center [359, 136] width 546 height 75
drag, startPoint x: 139, startPoint y: 179, endPoint x: 177, endPoint y: 145, distance: 50.5
click at [177, 145] on span "I tried using the special K diet about 20 yrs ago. I felt motivated to take the…" at bounding box center [359, 136] width 546 height 75
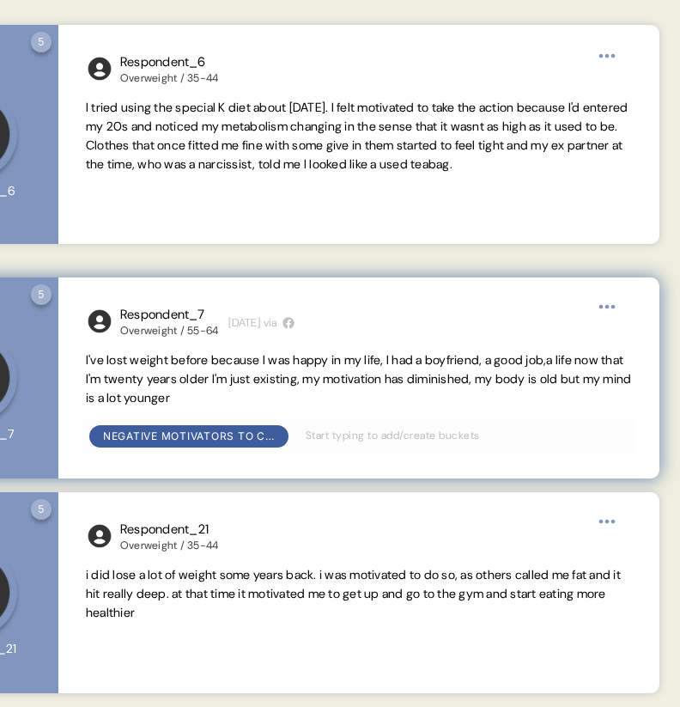
click at [231, 402] on span "I've lost weight before because l was happy in my life, l had a boyfriend, a go…" at bounding box center [359, 378] width 546 height 53
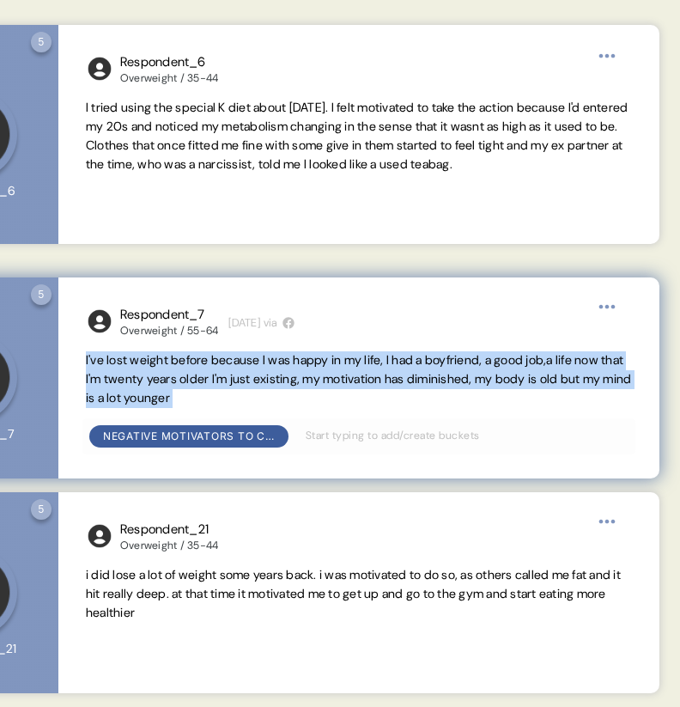
click at [231, 402] on span "I've lost weight before because l was happy in my life, l had a boyfriend, a go…" at bounding box center [359, 378] width 546 height 53
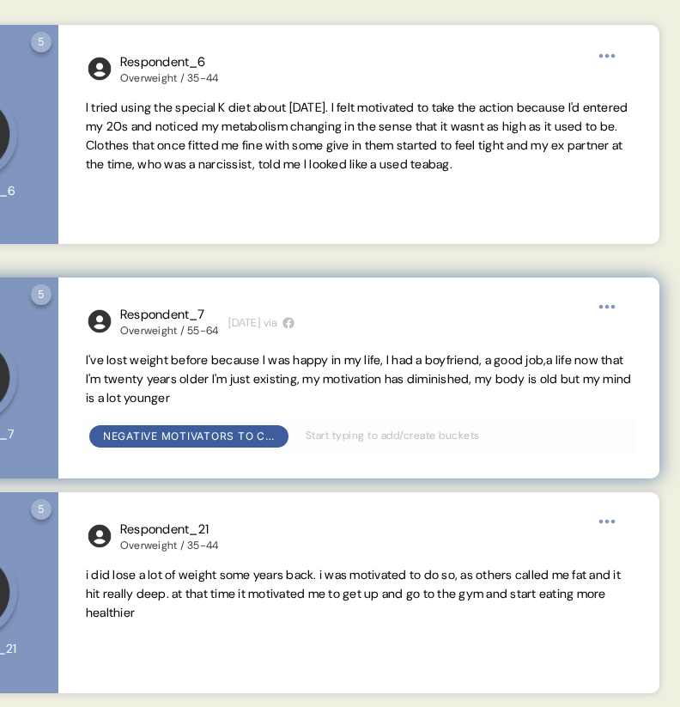
click at [296, 404] on span "I've lost weight before because l was happy in my life, l had a boyfriend, a go…" at bounding box center [359, 379] width 546 height 56
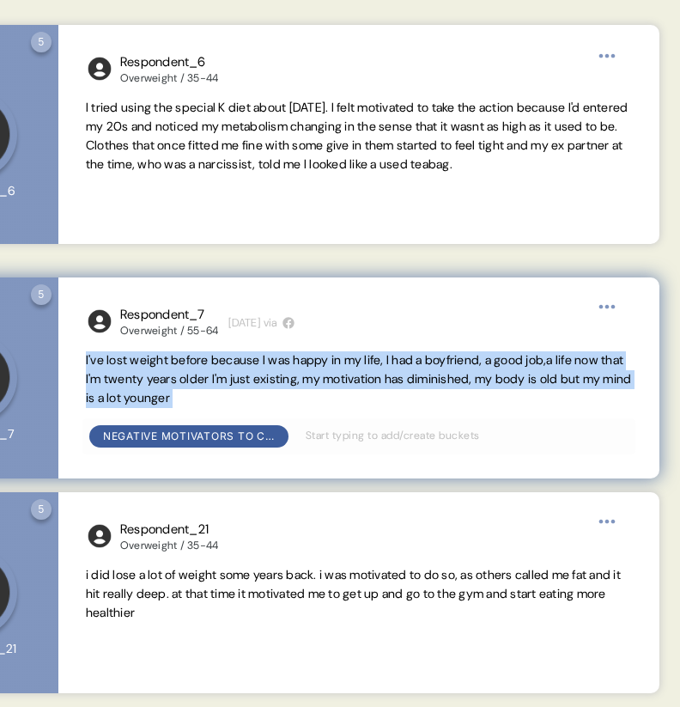
drag, startPoint x: 291, startPoint y: 395, endPoint x: 106, endPoint y: 356, distance: 189.4
click at [106, 356] on span "I've lost weight before because l was happy in my life, l had a boyfriend, a go…" at bounding box center [359, 379] width 546 height 56
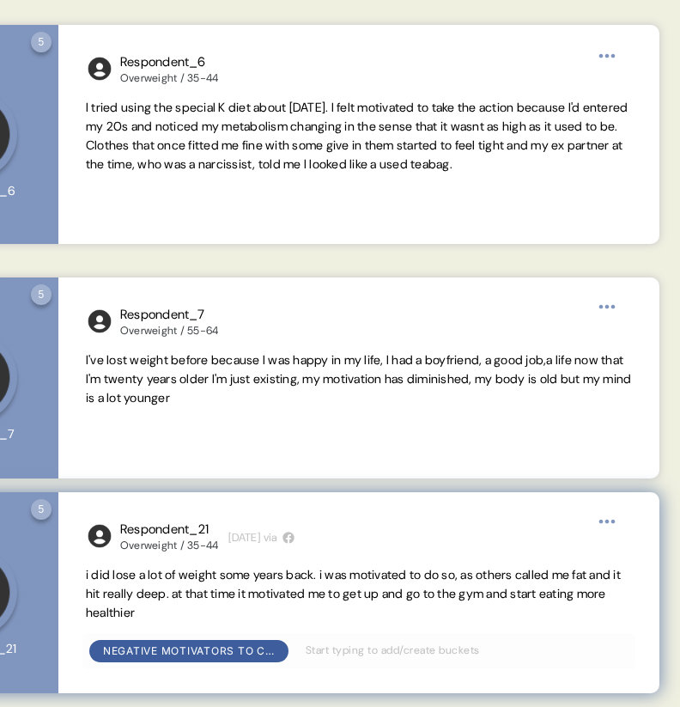
click at [229, 595] on span "i did lose a lot of weight some years back. i was motivated to do so, as others…" at bounding box center [353, 593] width 535 height 53
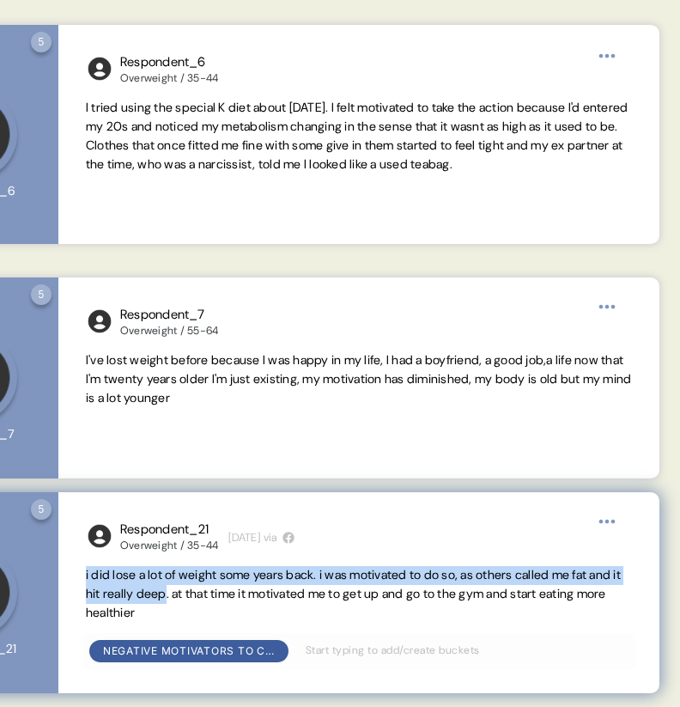
drag, startPoint x: 210, startPoint y: 596, endPoint x: 66, endPoint y: 574, distance: 145.0
click at [66, 574] on div "Respondent_21 Overweight / 35-44 1 week ago via i did lose a lot of weight some…" at bounding box center [358, 592] width 601 height 201
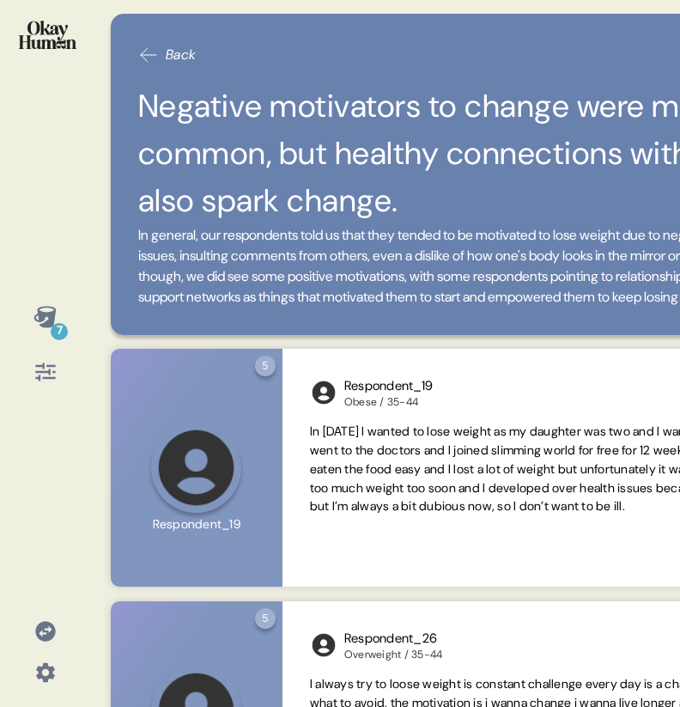
scroll to position [14, 0]
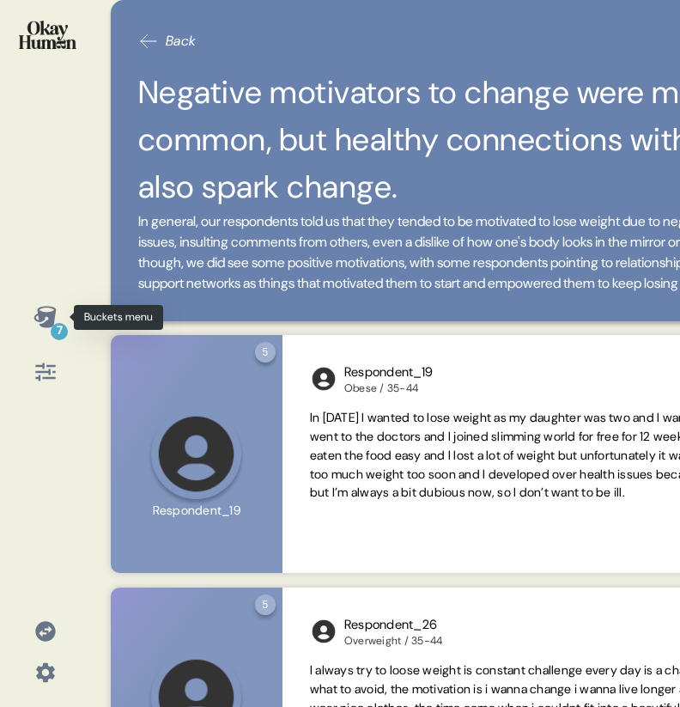
click at [45, 317] on icon at bounding box center [45, 317] width 24 height 24
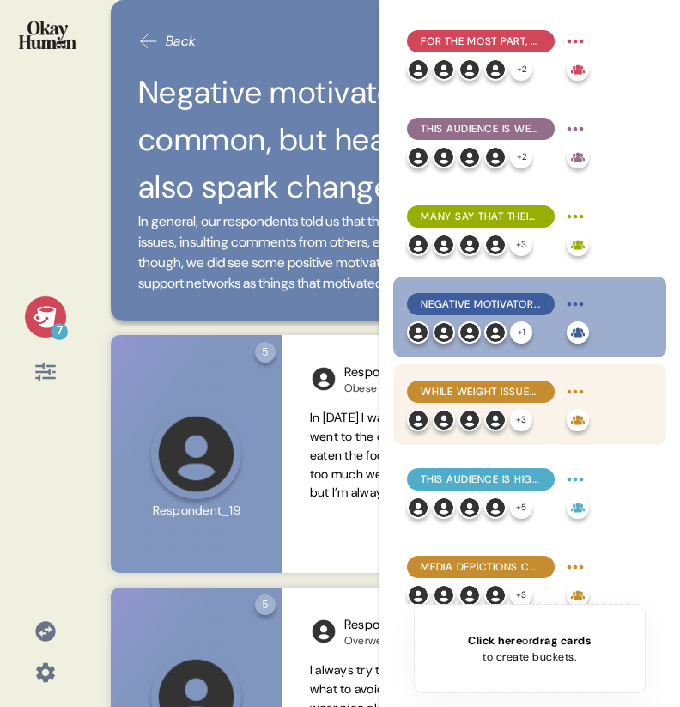
click at [433, 397] on span "While weight issues are often a lifelong problem, many say up-and-down cycles a…" at bounding box center [481, 391] width 120 height 15
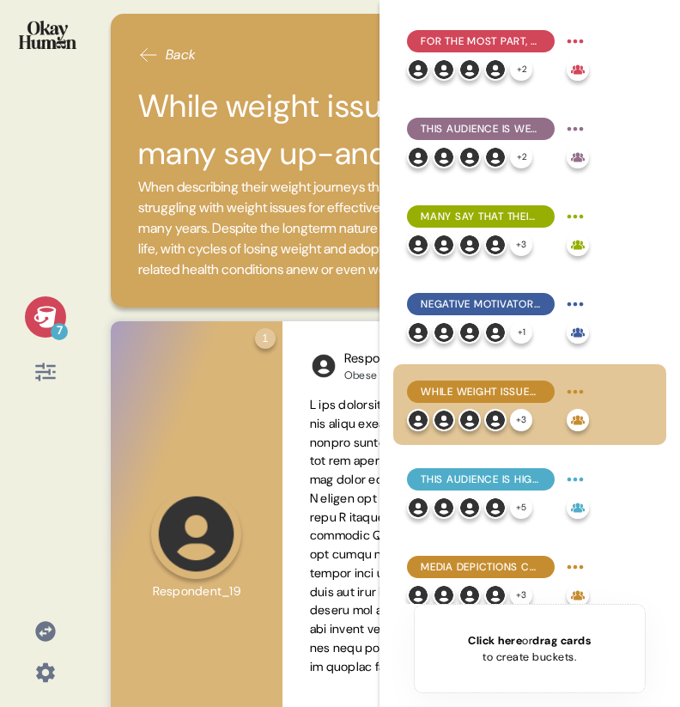
click at [43, 329] on div "7" at bounding box center [45, 316] width 41 height 41
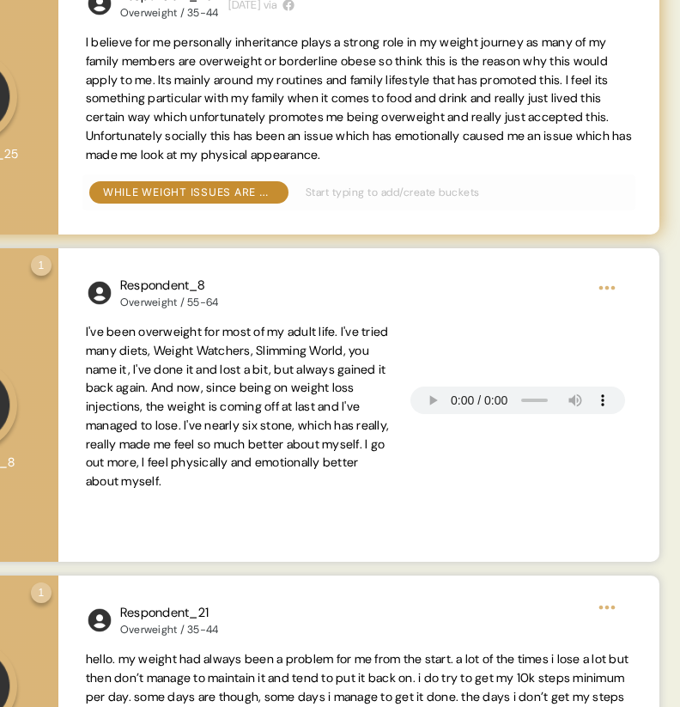
scroll to position [822, 0]
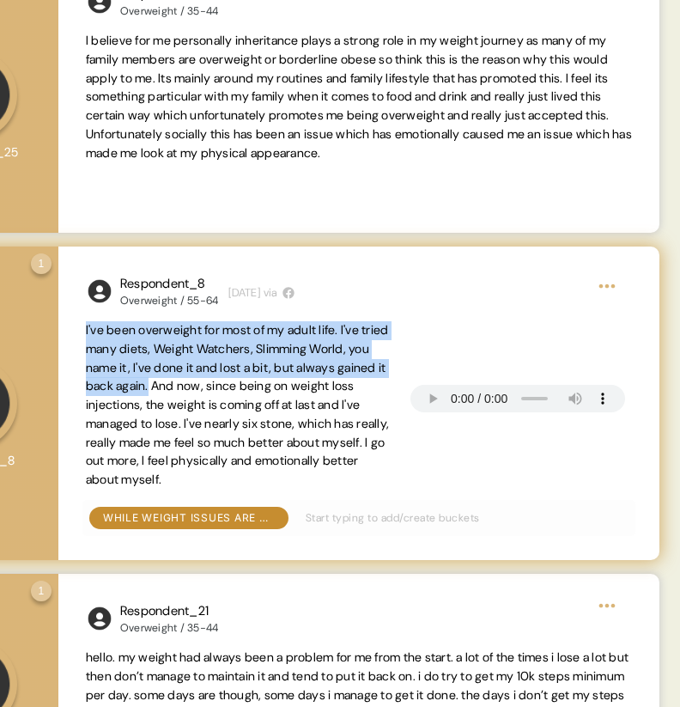
drag, startPoint x: 252, startPoint y: 387, endPoint x: 84, endPoint y: 336, distance: 175.2
click at [84, 336] on div "Respondent_8 Overweight / 55-64 1 week ago via I've been overweight for most of…" at bounding box center [358, 402] width 601 height 313
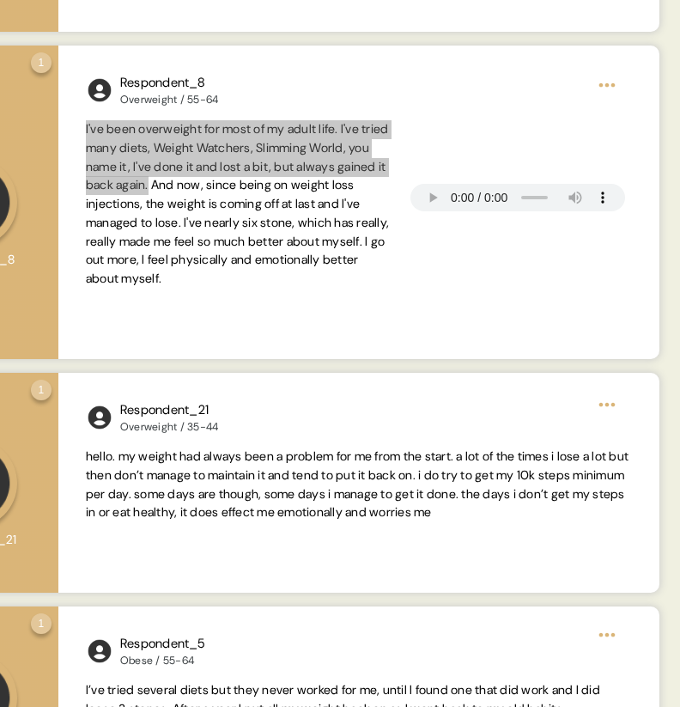
scroll to position [1084, 0]
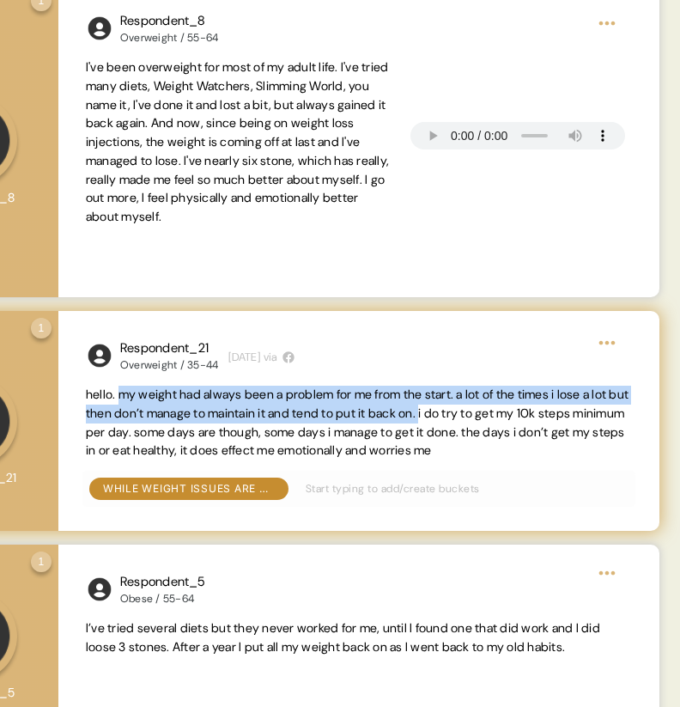
drag, startPoint x: 120, startPoint y: 394, endPoint x: 489, endPoint y: 419, distance: 369.2
click at [489, 419] on span "hello. my weight had always been a problem for me from the start. a lot of the …" at bounding box center [357, 421] width 543 height 71
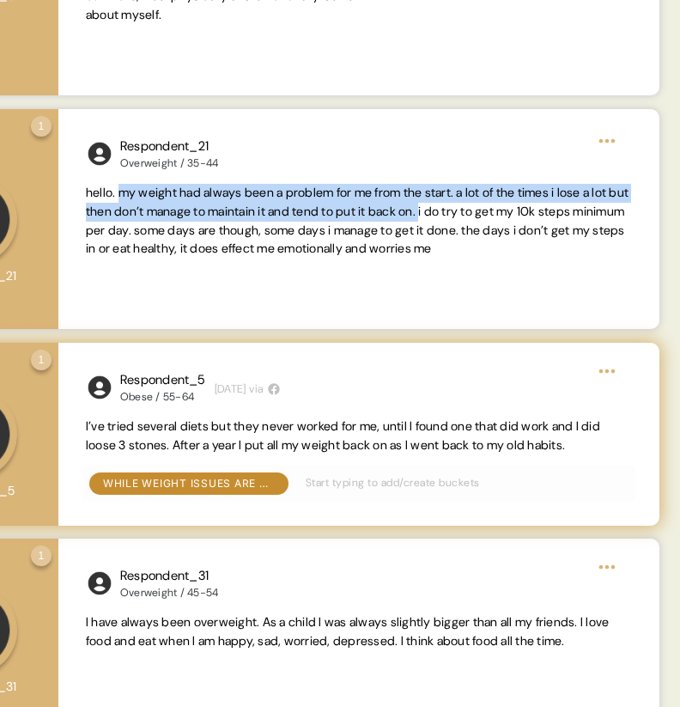
scroll to position [1351, 0]
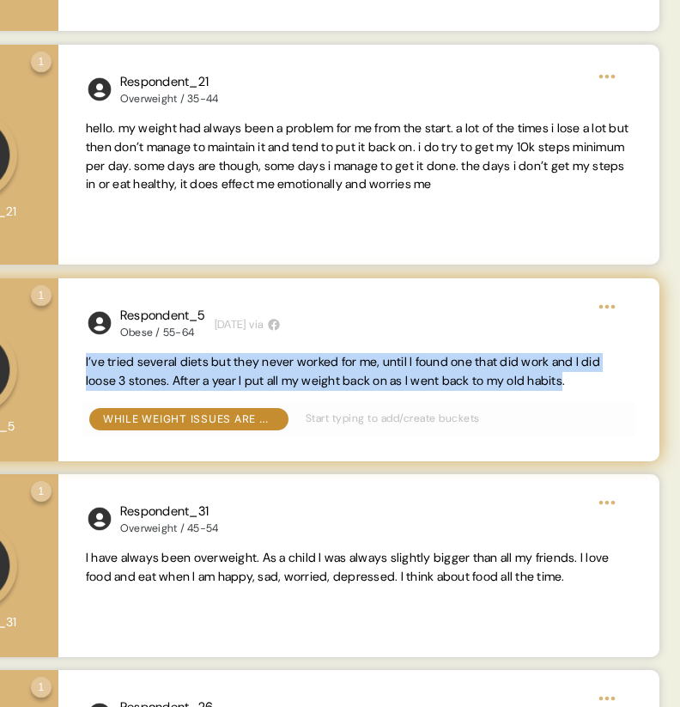
drag, startPoint x: 623, startPoint y: 382, endPoint x: 86, endPoint y: 356, distance: 538.1
click at [86, 356] on span "I’ve tried several diets but they never worked for me, until I found one that d…" at bounding box center [343, 371] width 514 height 34
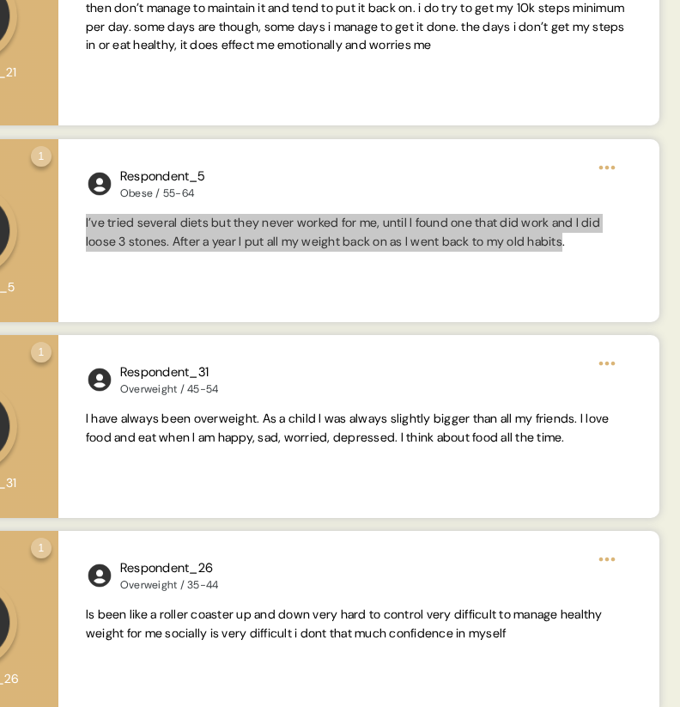
scroll to position [1509, 0]
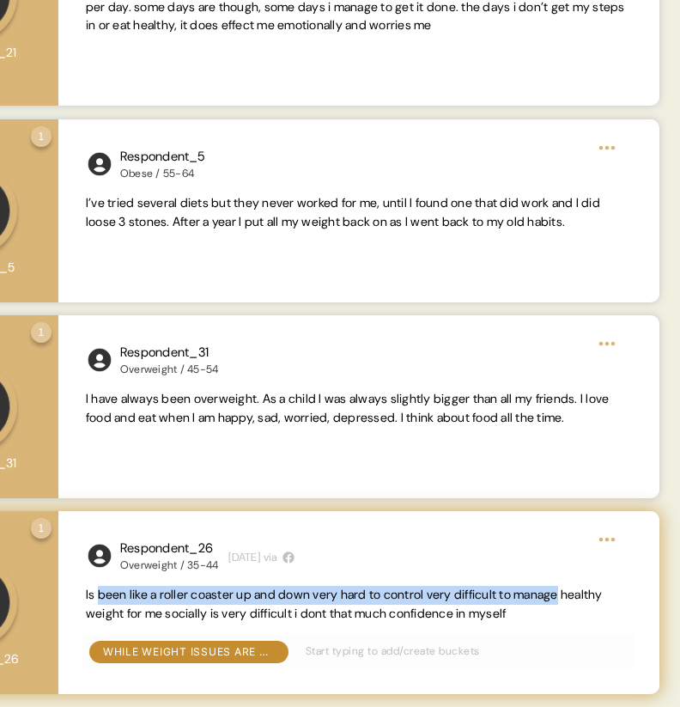
drag, startPoint x: 100, startPoint y: 592, endPoint x: 595, endPoint y: 596, distance: 495.5
click at [595, 596] on span "Is been like a roller coaster up and down very hard to control very difficult t…" at bounding box center [359, 605] width 546 height 38
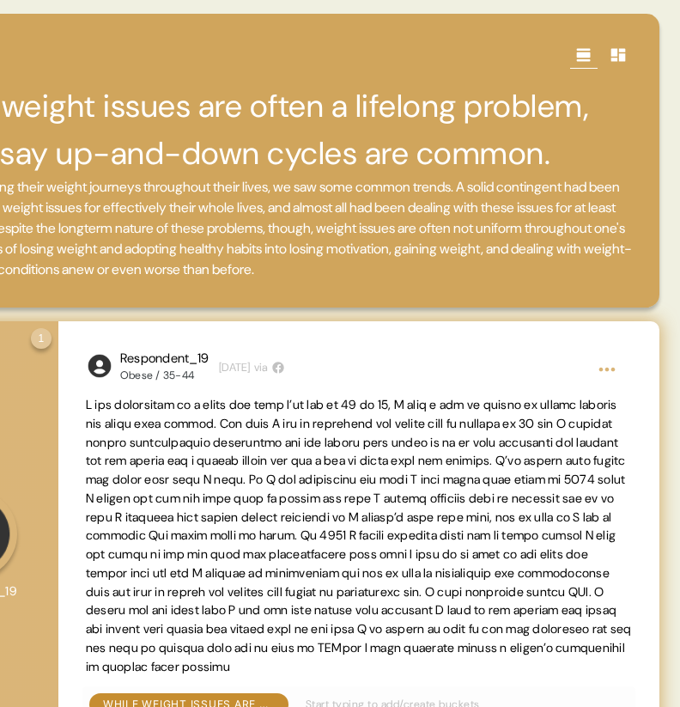
scroll to position [0, 0]
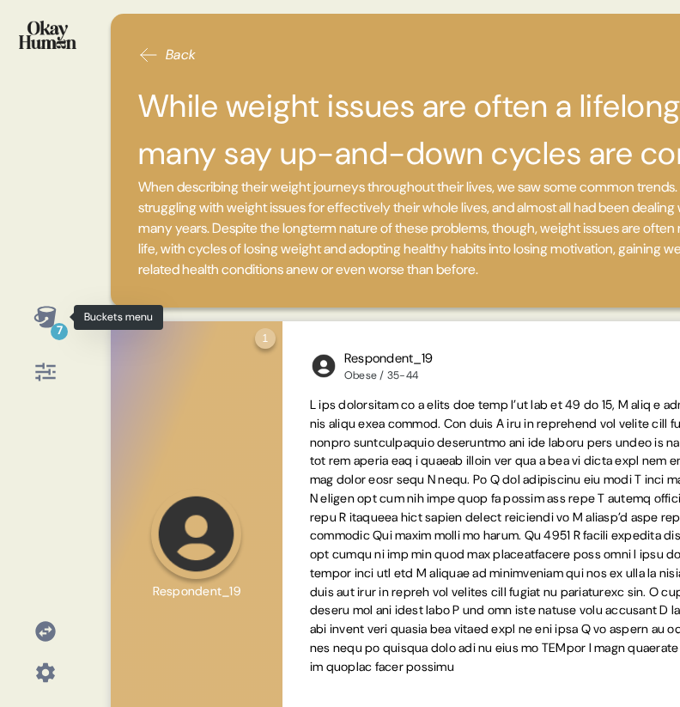
click at [42, 312] on icon at bounding box center [44, 316] width 22 height 21
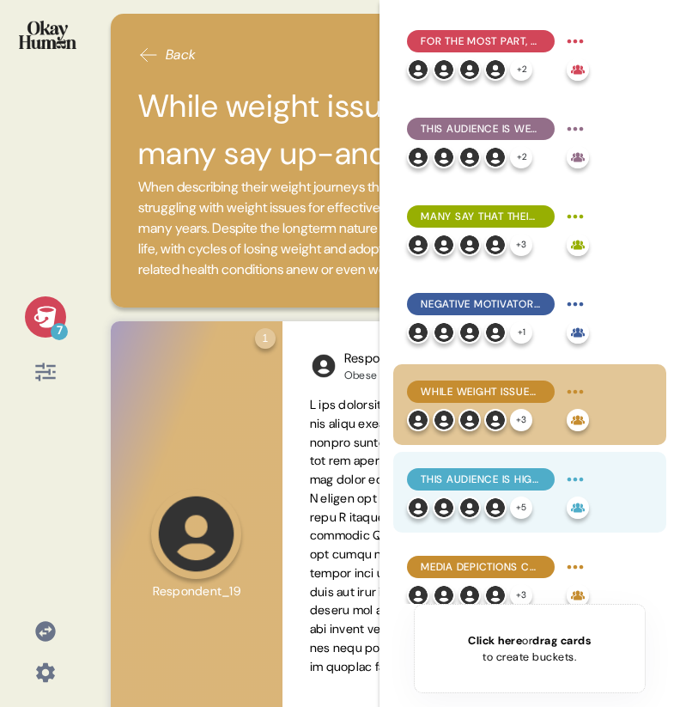
click at [426, 492] on div "This audience is highly self-reliant, tending to prefer fitness programs & thei…" at bounding box center [498, 478] width 182 height 27
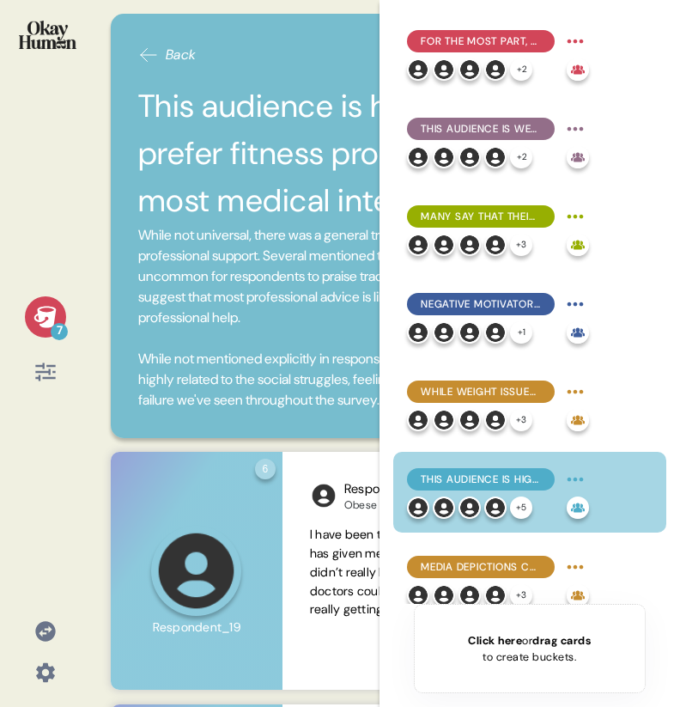
click at [38, 308] on icon at bounding box center [44, 316] width 22 height 21
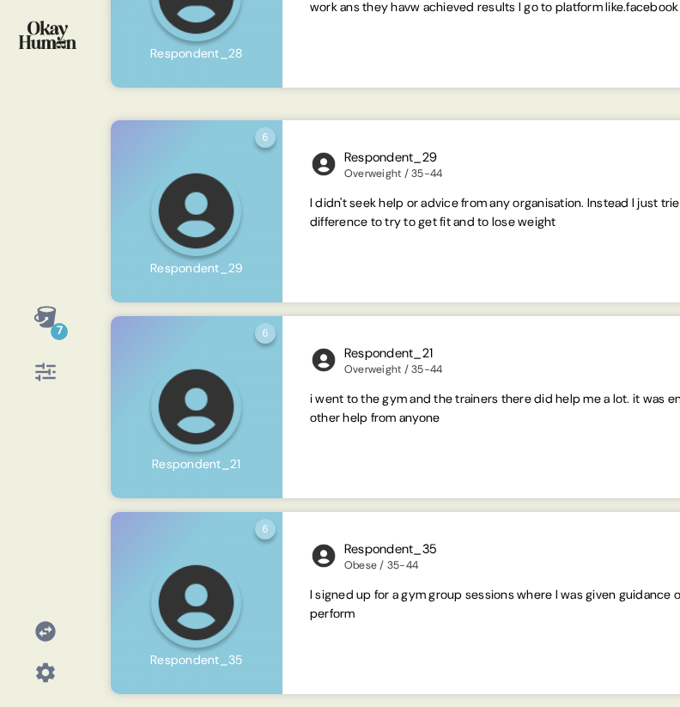
click at [54, 331] on div "7" at bounding box center [59, 331] width 17 height 17
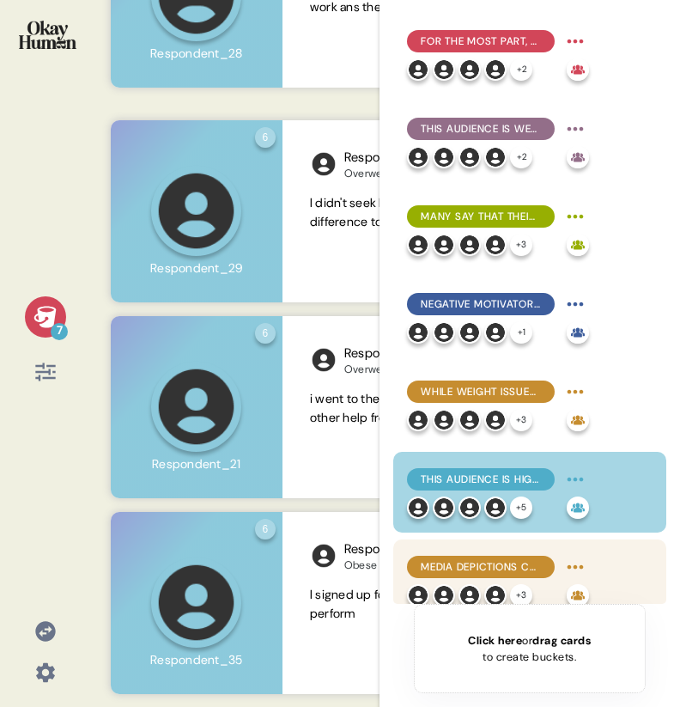
click at [453, 567] on span "Media depictions cruelly label these people as lazy and disgusting - but they a…" at bounding box center [481, 566] width 120 height 15
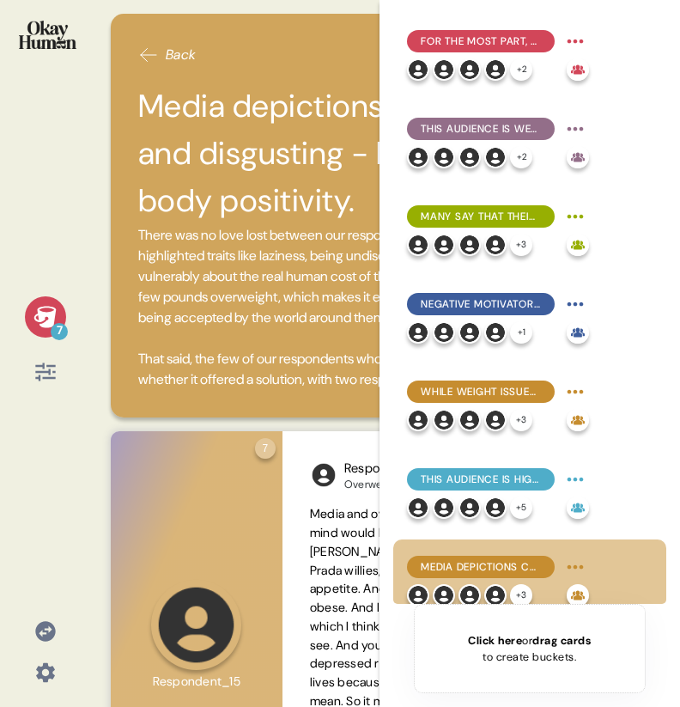
click at [43, 304] on div "7" at bounding box center [45, 316] width 41 height 41
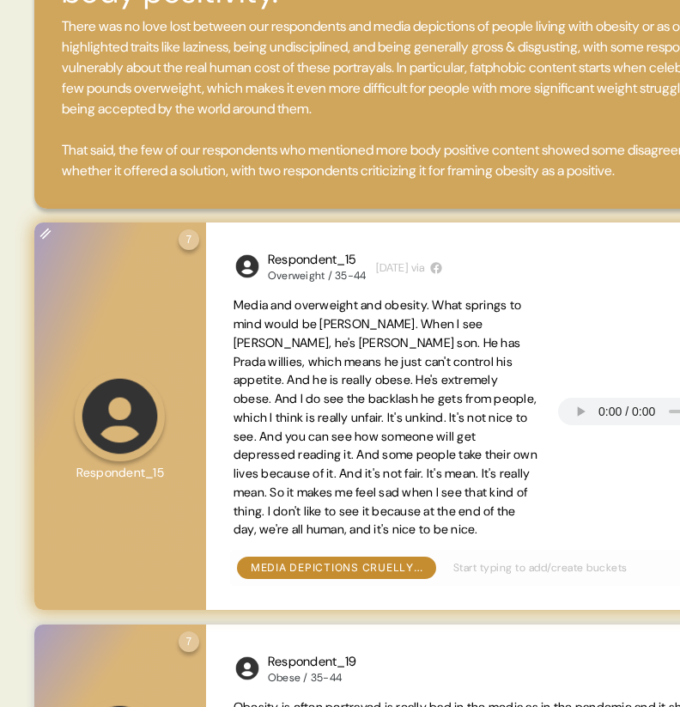
scroll to position [237, 0]
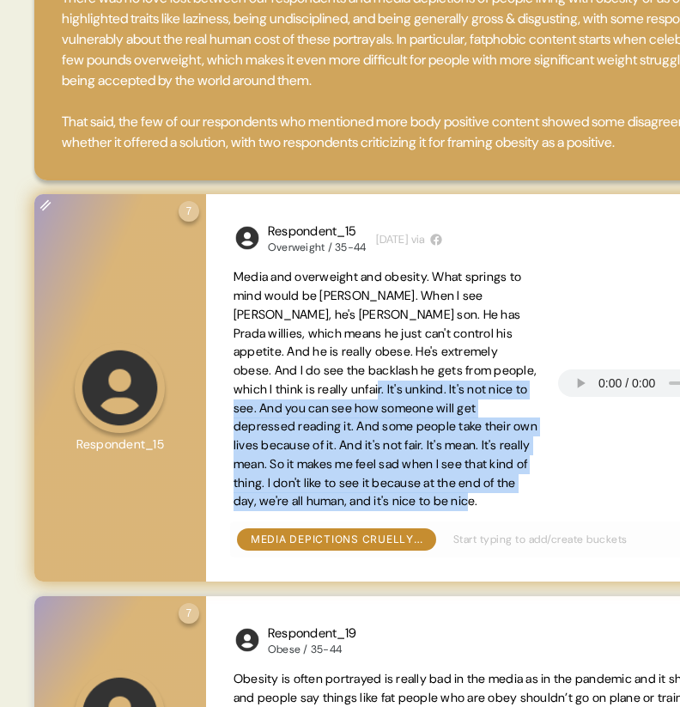
drag, startPoint x: 352, startPoint y: 388, endPoint x: 545, endPoint y: 496, distance: 221.4
click at [545, 496] on div "Media and overweight and obesity. What springs to mind would be Harvey Price. W…" at bounding box center [507, 389] width 546 height 243
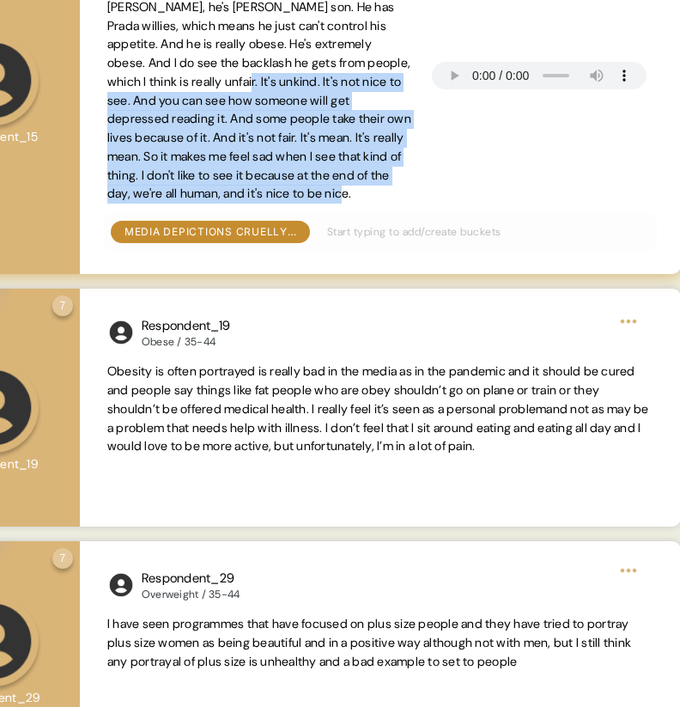
scroll to position [0, 224]
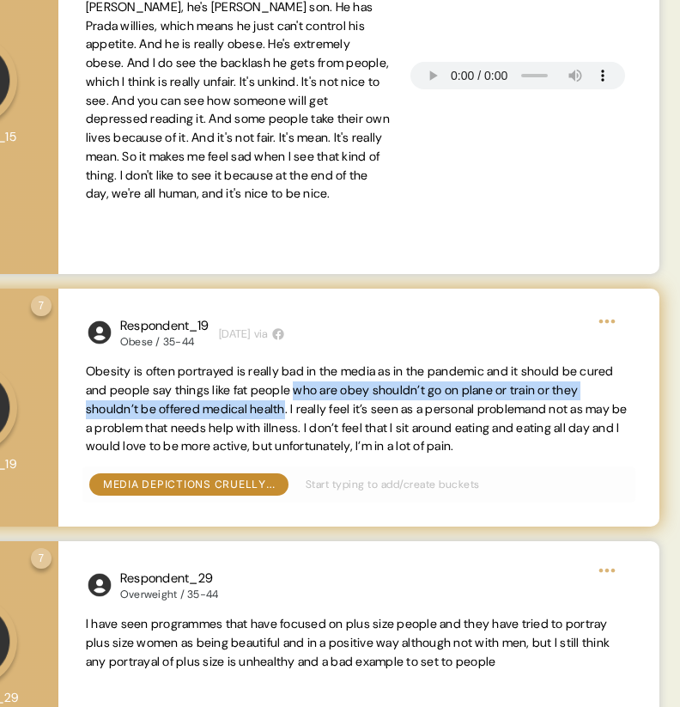
drag, startPoint x: 347, startPoint y: 388, endPoint x: 326, endPoint y: 411, distance: 31.0
click at [326, 411] on span "Obesity is often portrayed is really bad in the media as in the pandemic and it…" at bounding box center [357, 408] width 542 height 90
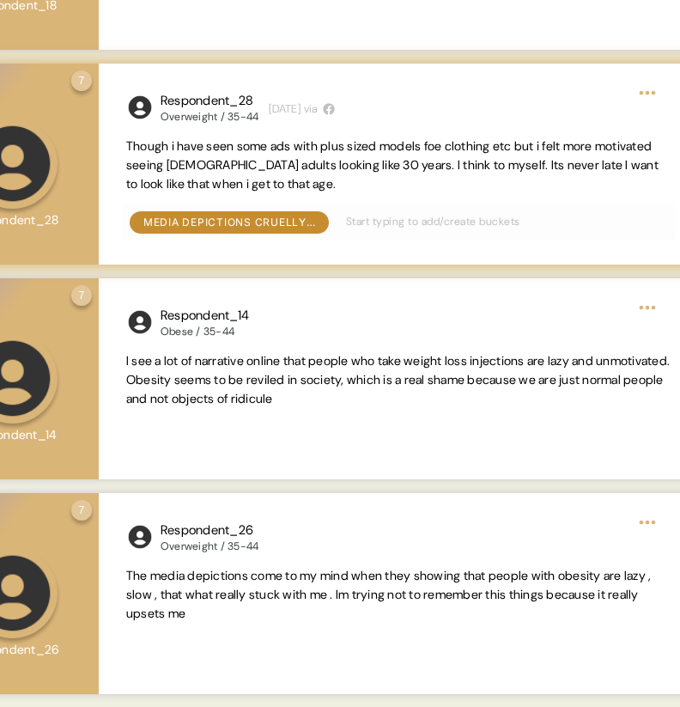
scroll to position [0, 198]
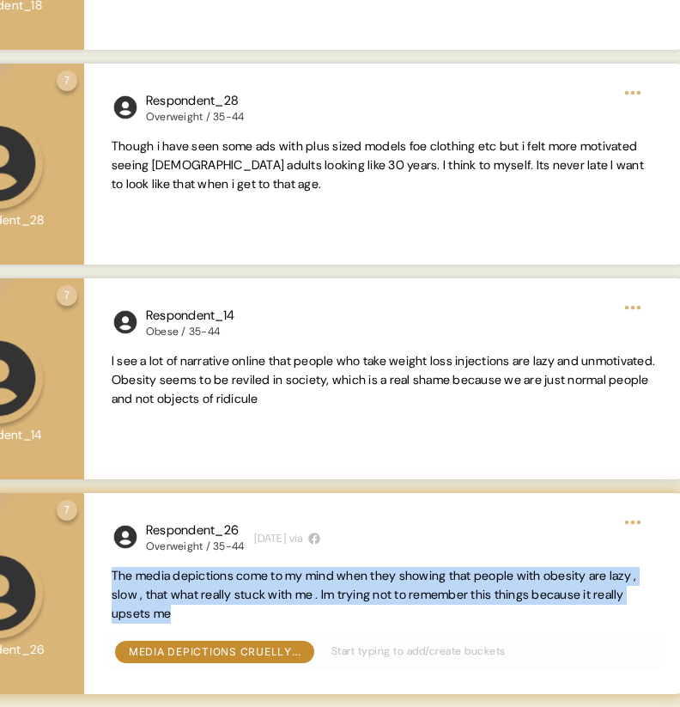
drag, startPoint x: 227, startPoint y: 609, endPoint x: 114, endPoint y: 575, distance: 117.4
click at [114, 575] on span "The media depictions come to my mind when they showing that people with obesity…" at bounding box center [385, 595] width 546 height 56
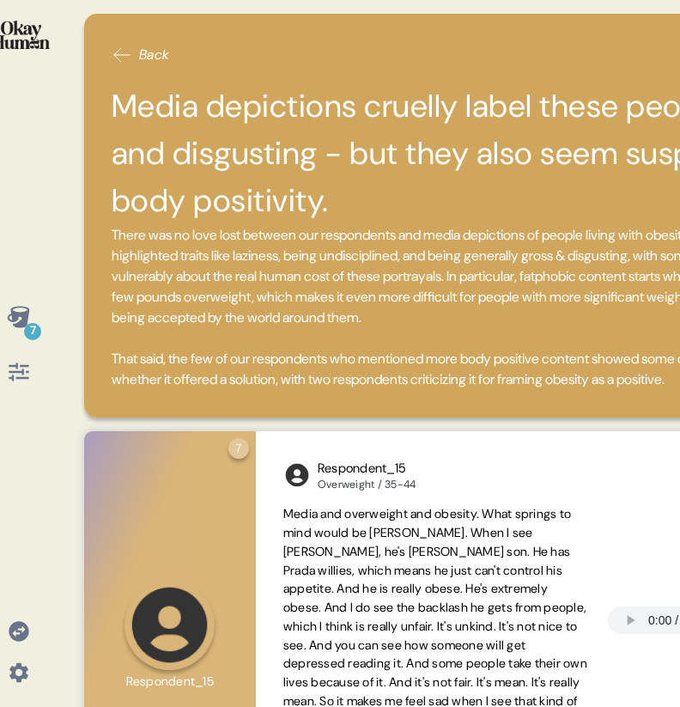
scroll to position [0, 0]
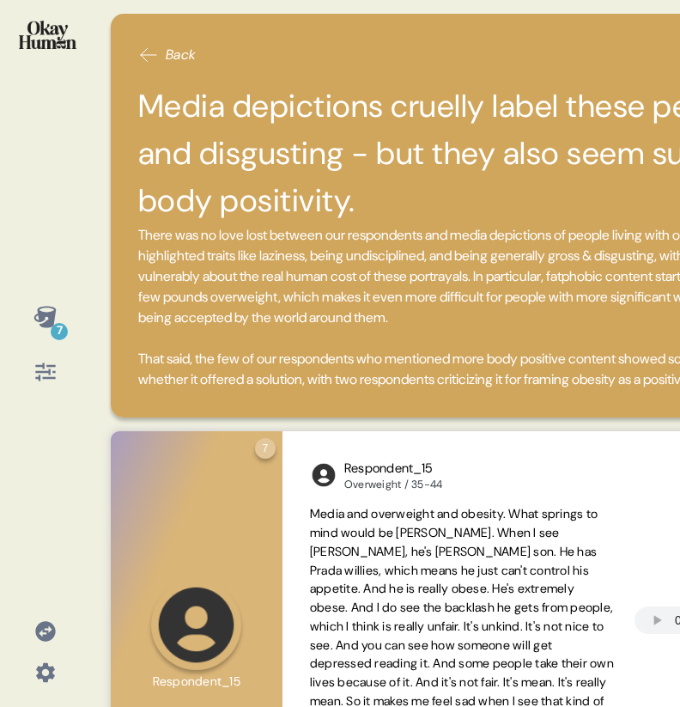
click at [47, 322] on icon at bounding box center [44, 316] width 22 height 21
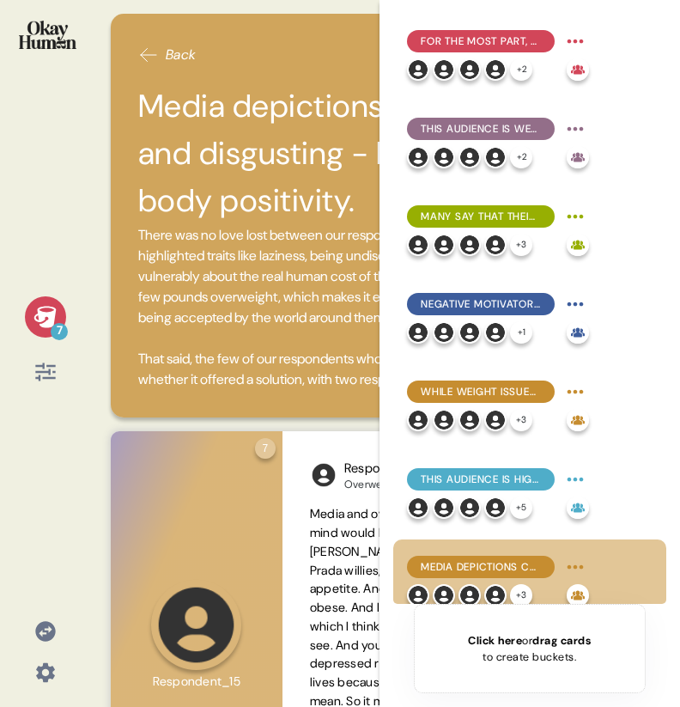
click at [45, 307] on icon at bounding box center [44, 316] width 22 height 21
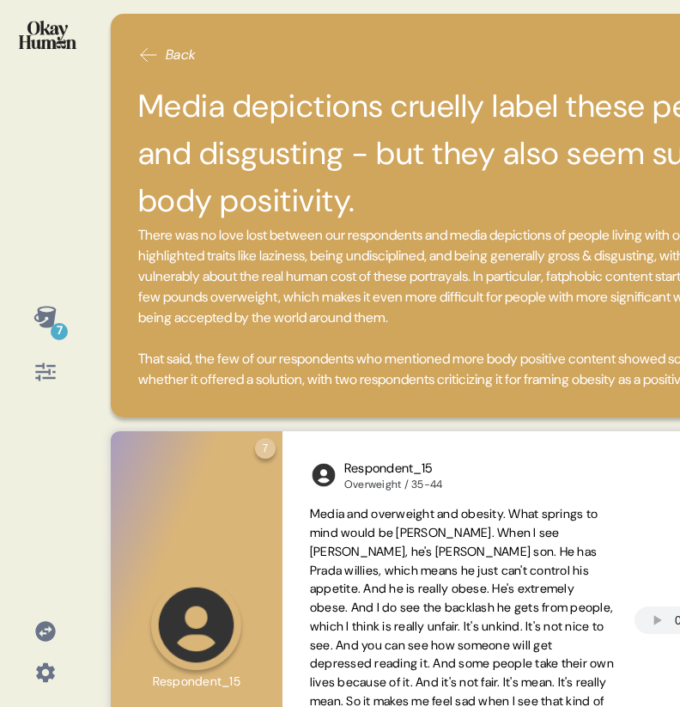
click at [56, 21] on img at bounding box center [48, 35] width 58 height 28
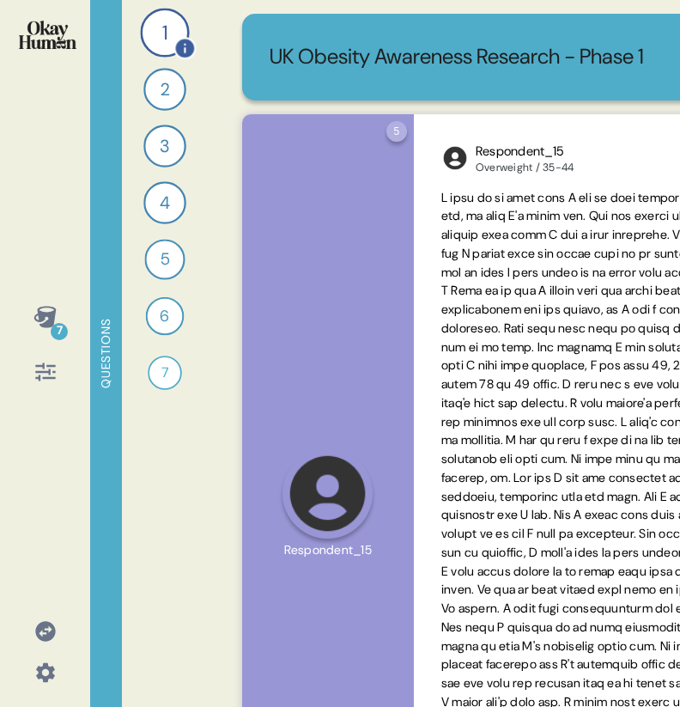
click at [165, 26] on div "1" at bounding box center [164, 32] width 49 height 49
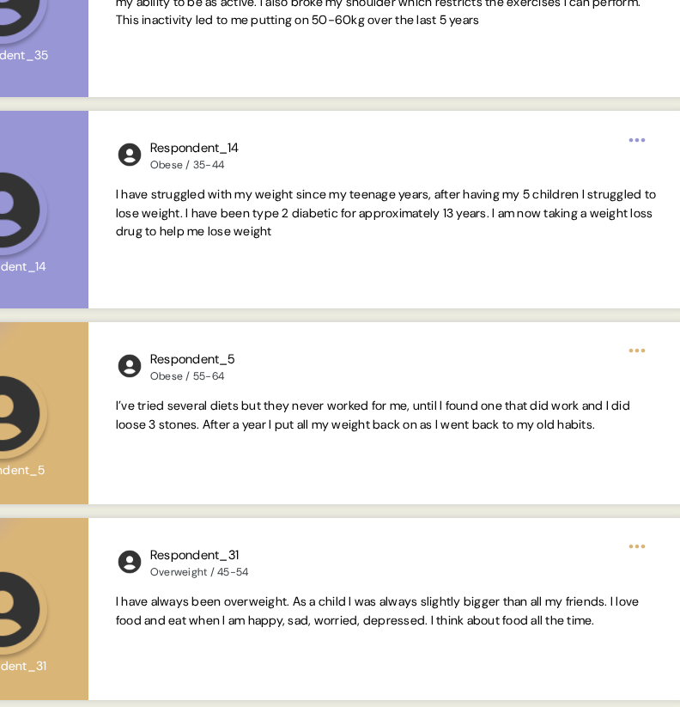
scroll to position [3465, 0]
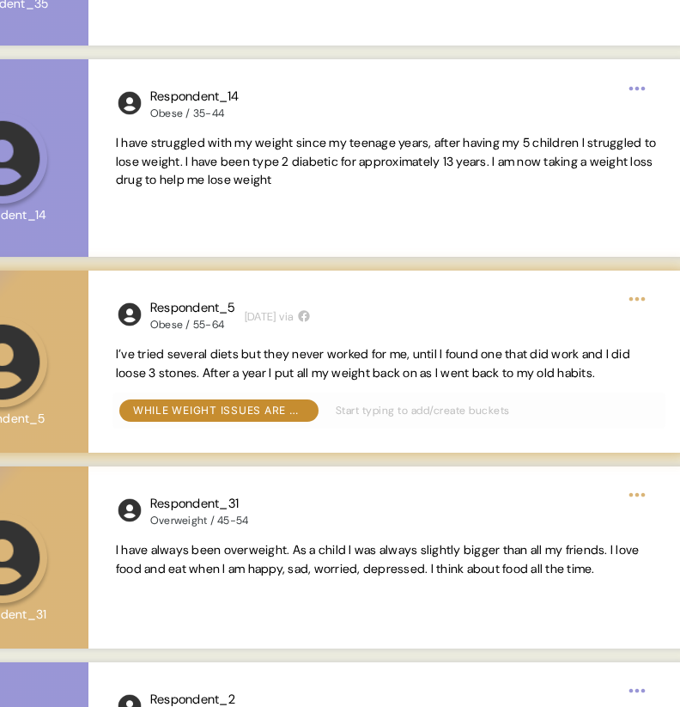
click at [238, 372] on span "I’ve tried several diets but they never worked for me, until I found one that d…" at bounding box center [373, 363] width 514 height 34
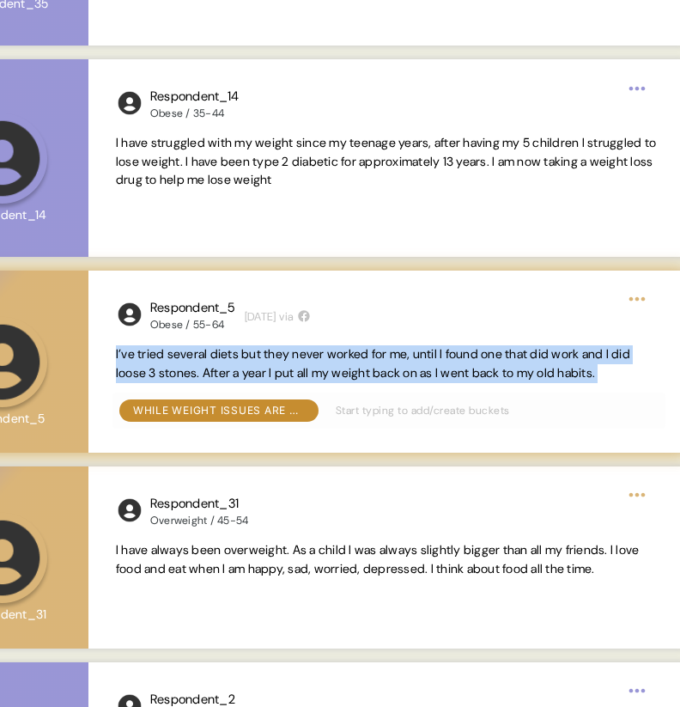
click at [238, 372] on span "I’ve tried several diets but they never worked for me, until I found one that d…" at bounding box center [373, 363] width 514 height 34
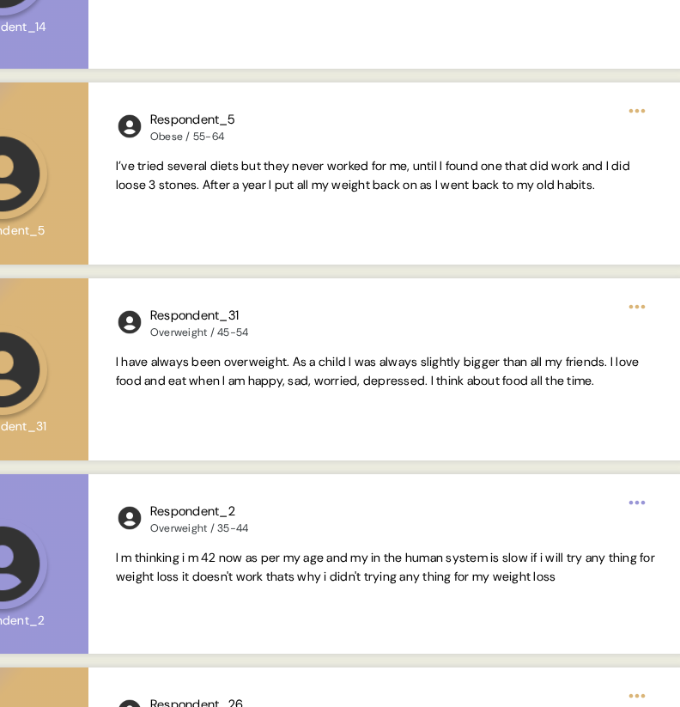
scroll to position [3656, 0]
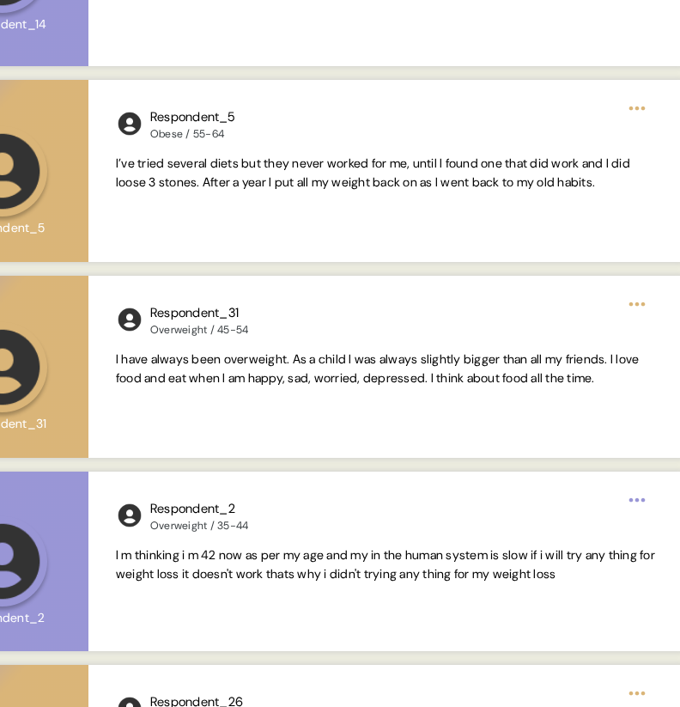
click at [238, 372] on span "I have always been overweight. As a child I was always slightly bigger than all…" at bounding box center [378, 368] width 524 height 34
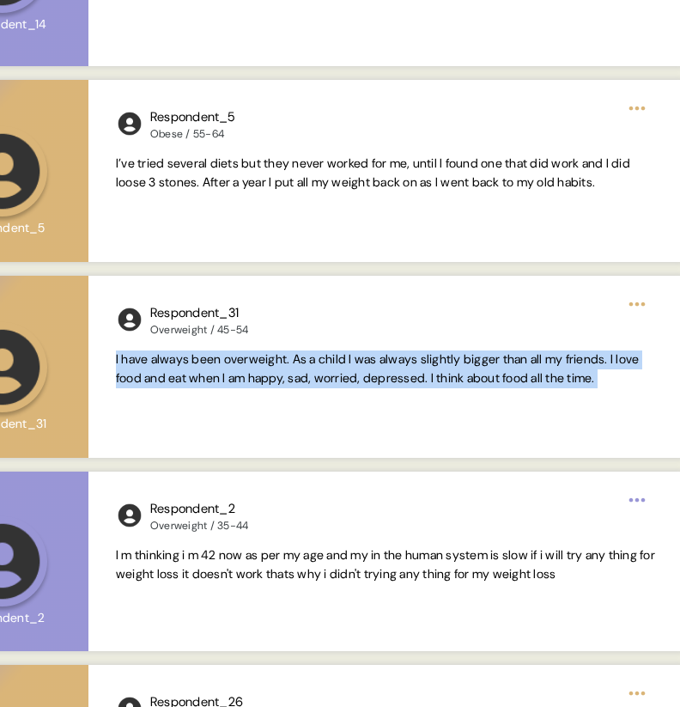
click at [238, 372] on span "I have always been overweight. As a child I was always slightly bigger than all…" at bounding box center [378, 368] width 524 height 34
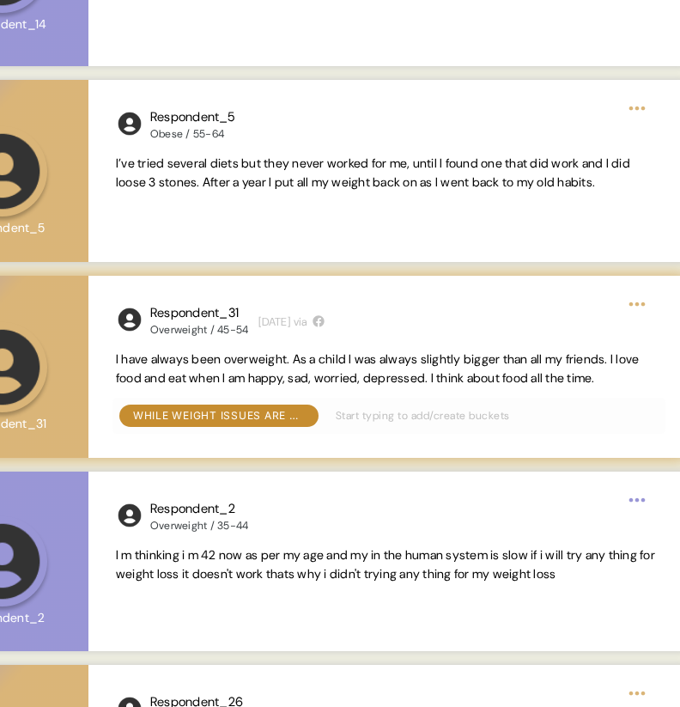
click at [319, 366] on span "I have always been overweight. As a child I was always slightly bigger than all…" at bounding box center [378, 368] width 524 height 34
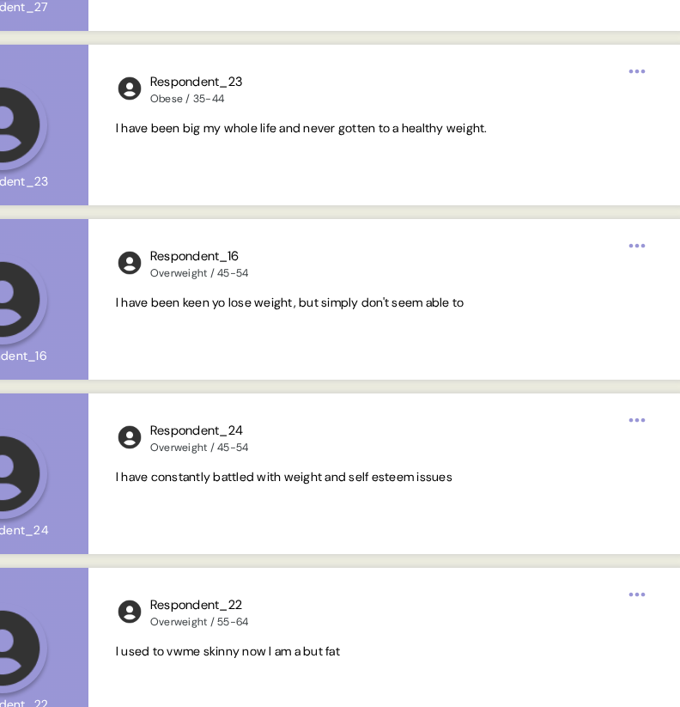
scroll to position [7310, 0]
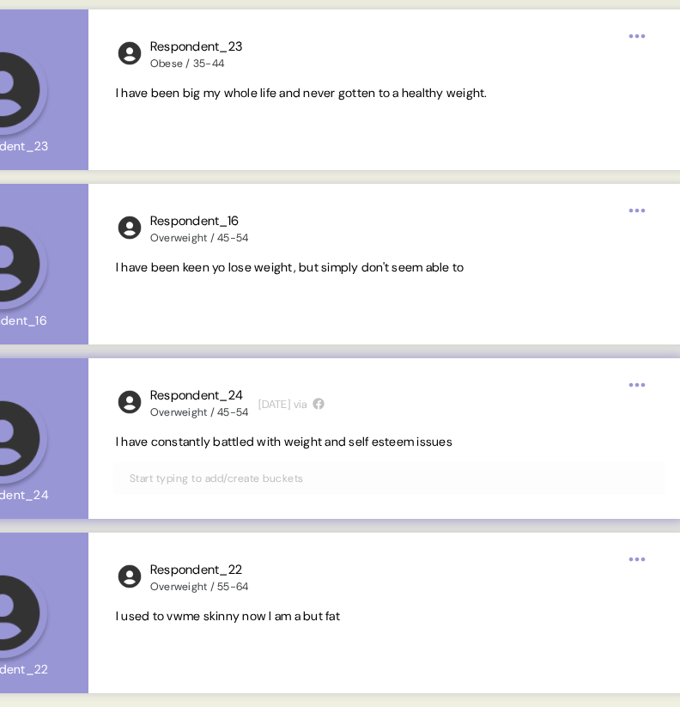
click at [285, 446] on span "I have constantly battled with weight and self esteem issues" at bounding box center [284, 441] width 337 height 15
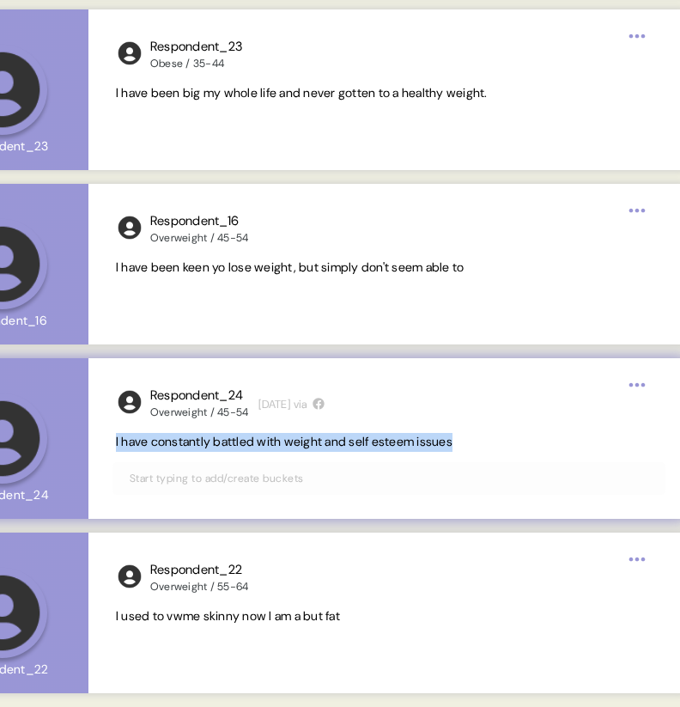
click at [285, 446] on span "I have constantly battled with weight and self esteem issues" at bounding box center [284, 441] width 337 height 15
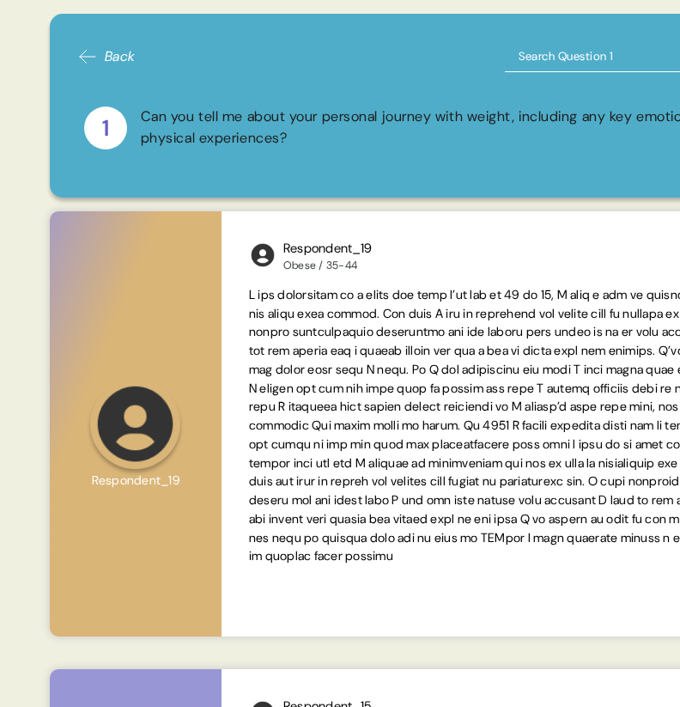
scroll to position [0, 0]
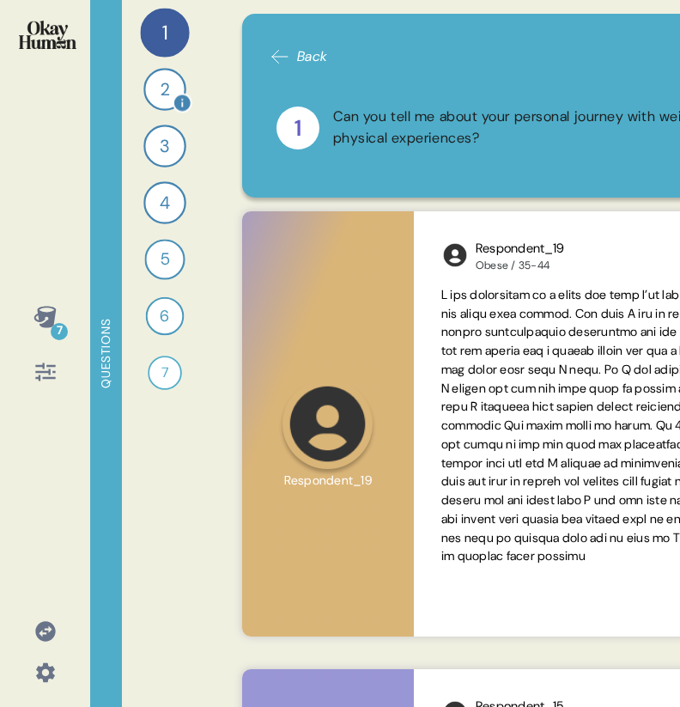
click at [167, 95] on div "2" at bounding box center [164, 89] width 43 height 43
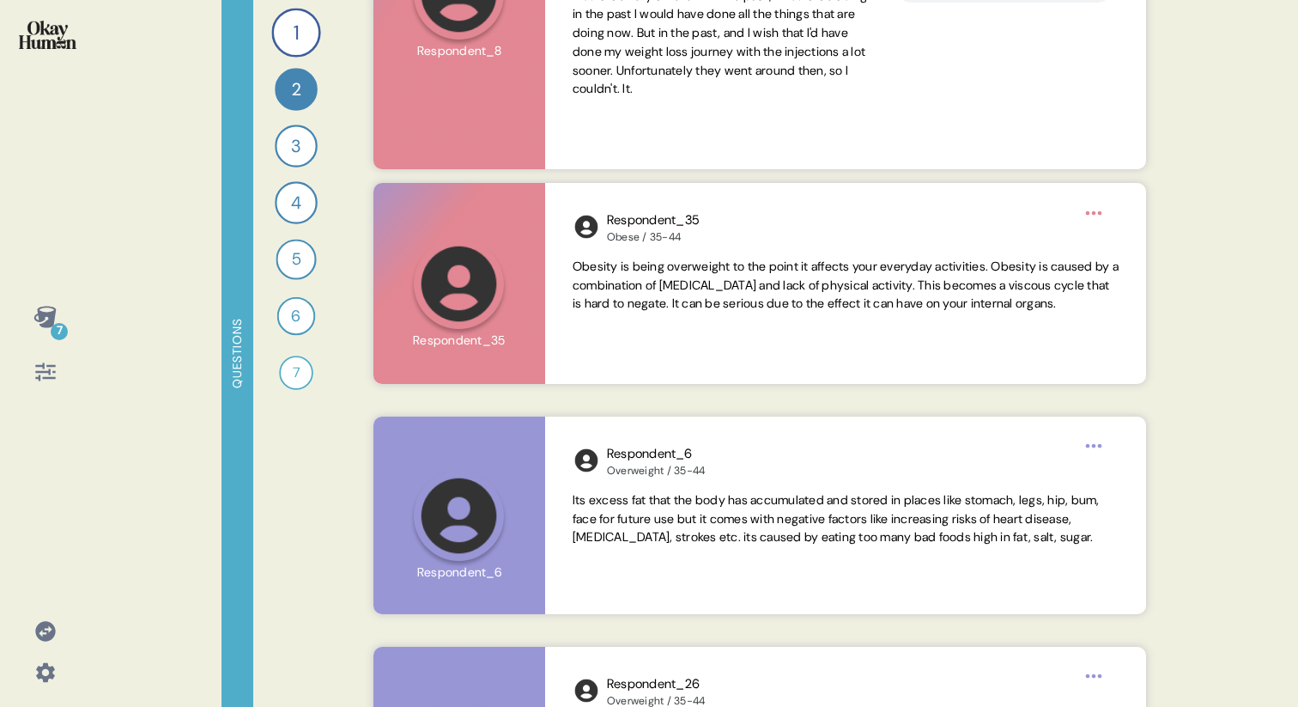
click at [44, 313] on icon at bounding box center [44, 316] width 22 height 21
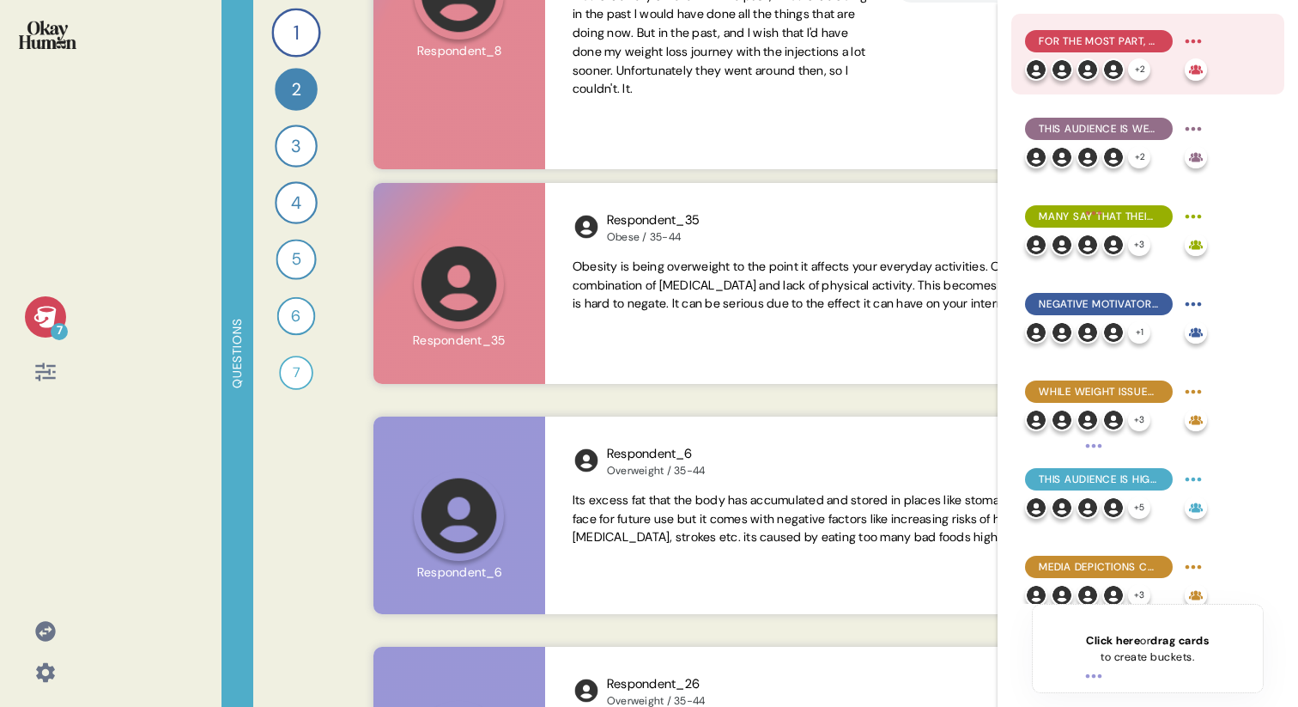
click at [1087, 39] on span "For the most part, they explain obesity in simplistic terms emphasizing persona…" at bounding box center [1099, 40] width 120 height 15
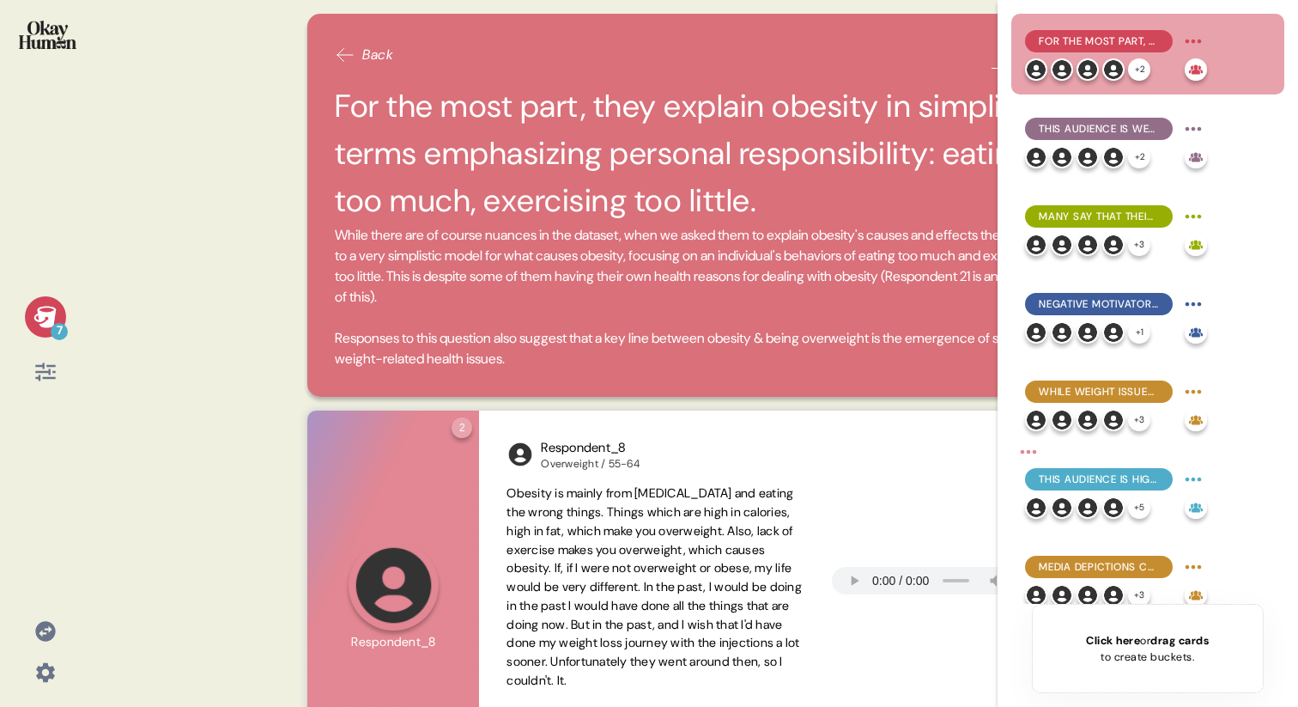
click at [214, 214] on div "7 Back For the most part, they explain obesity in simplistic terms emphasizing …" at bounding box center [649, 353] width 1298 height 707
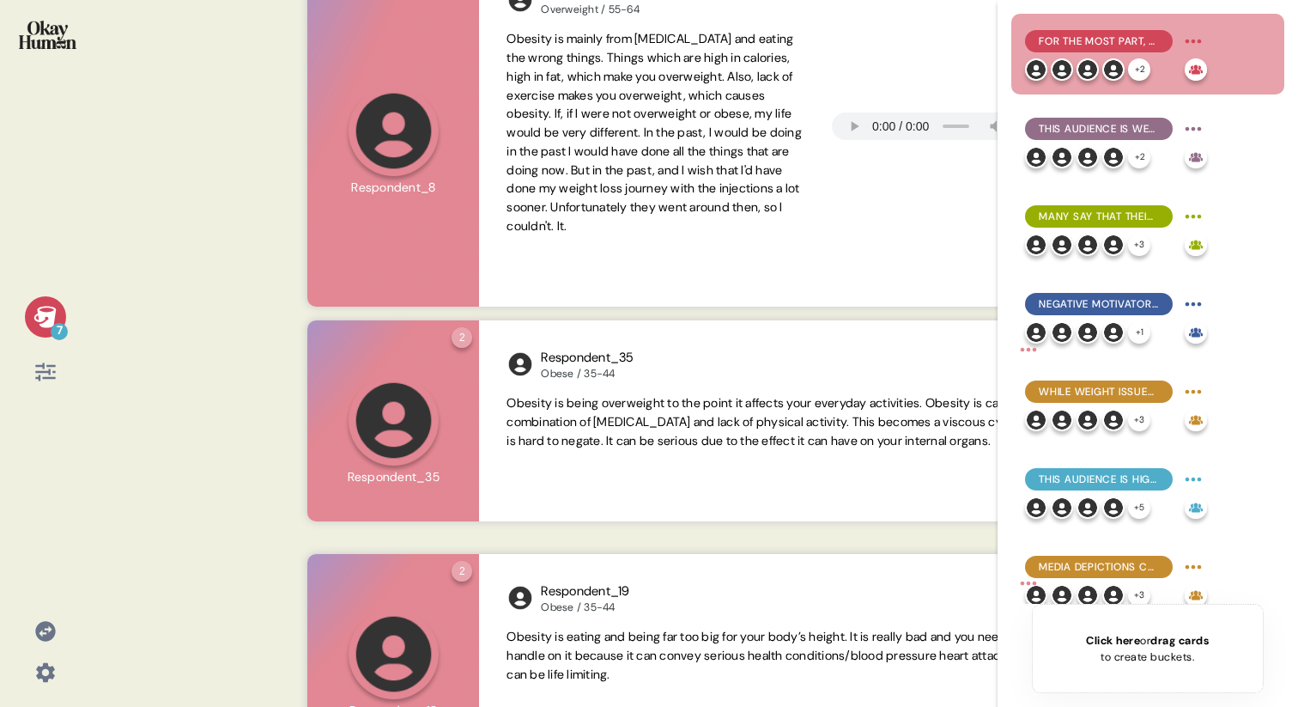
scroll to position [532, 0]
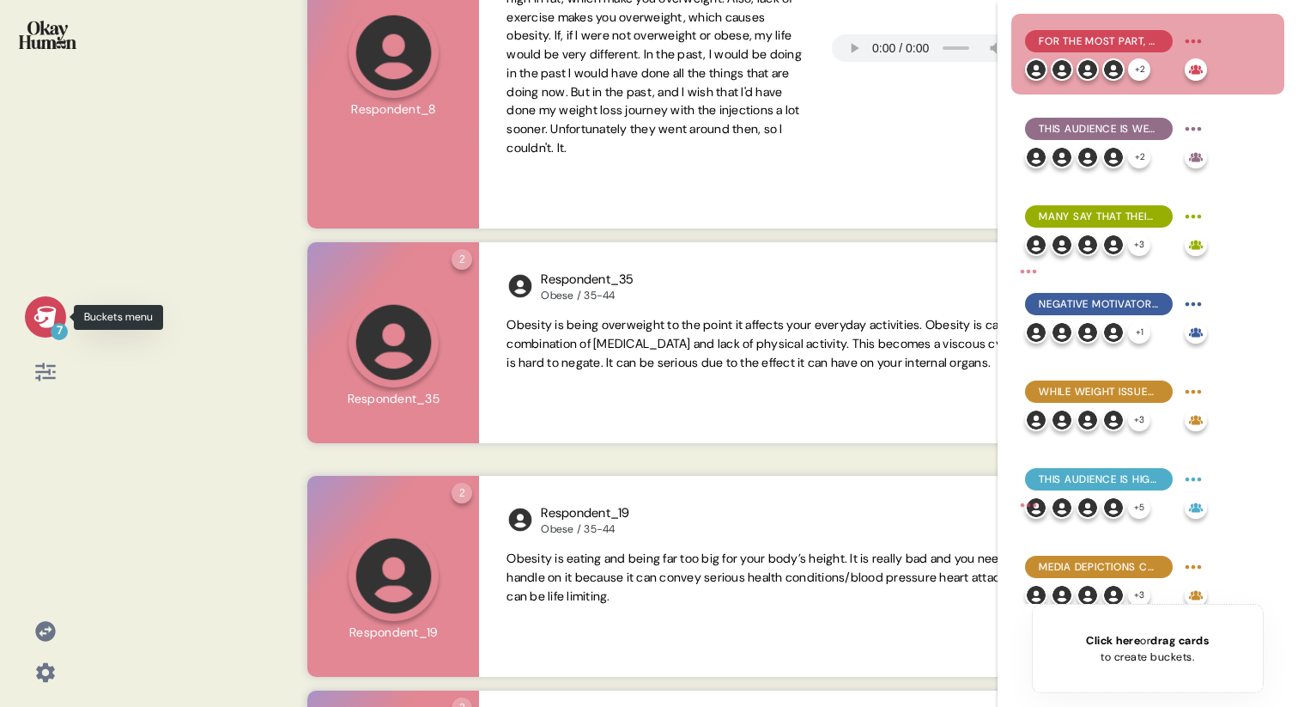
click at [27, 314] on div "7" at bounding box center [45, 316] width 41 height 41
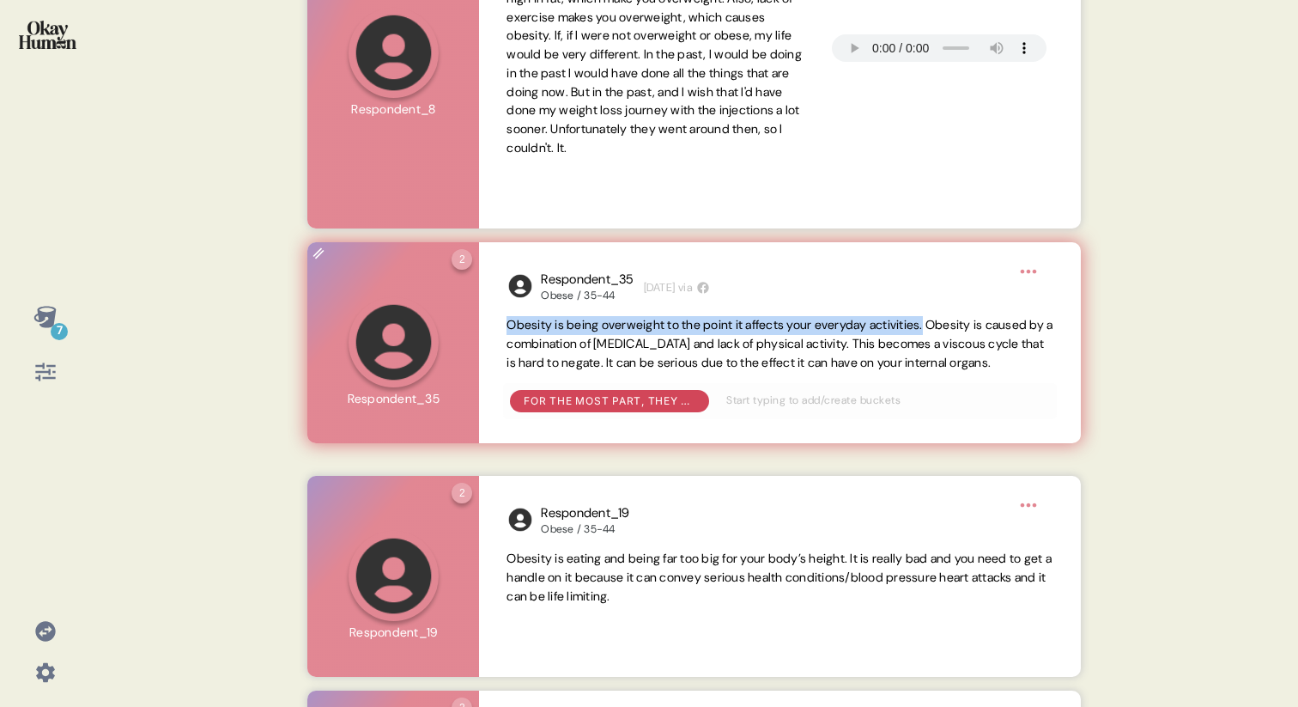
drag, startPoint x: 951, startPoint y: 327, endPoint x: 504, endPoint y: 321, distance: 446.5
click at [504, 321] on div "Respondent_35 Obese / 35-44 1 week ago via Obesity is being overweight to the p…" at bounding box center [779, 342] width 601 height 201
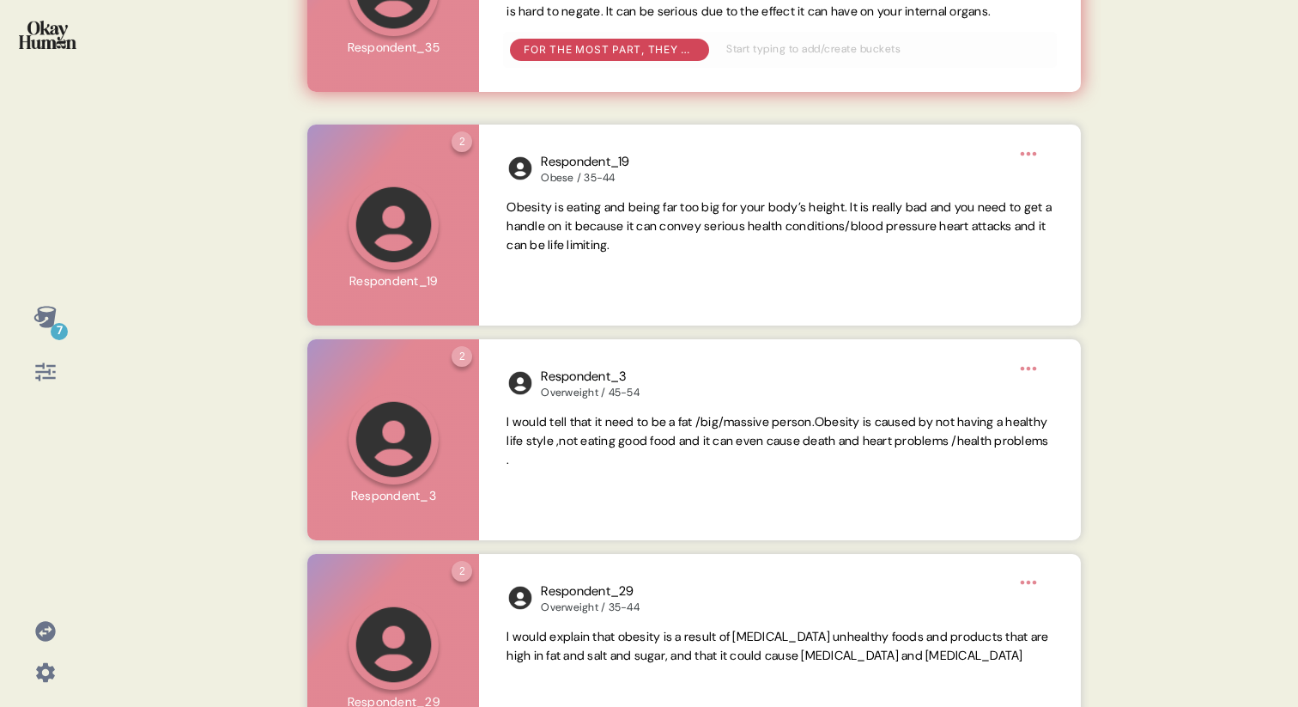
scroll to position [954, 0]
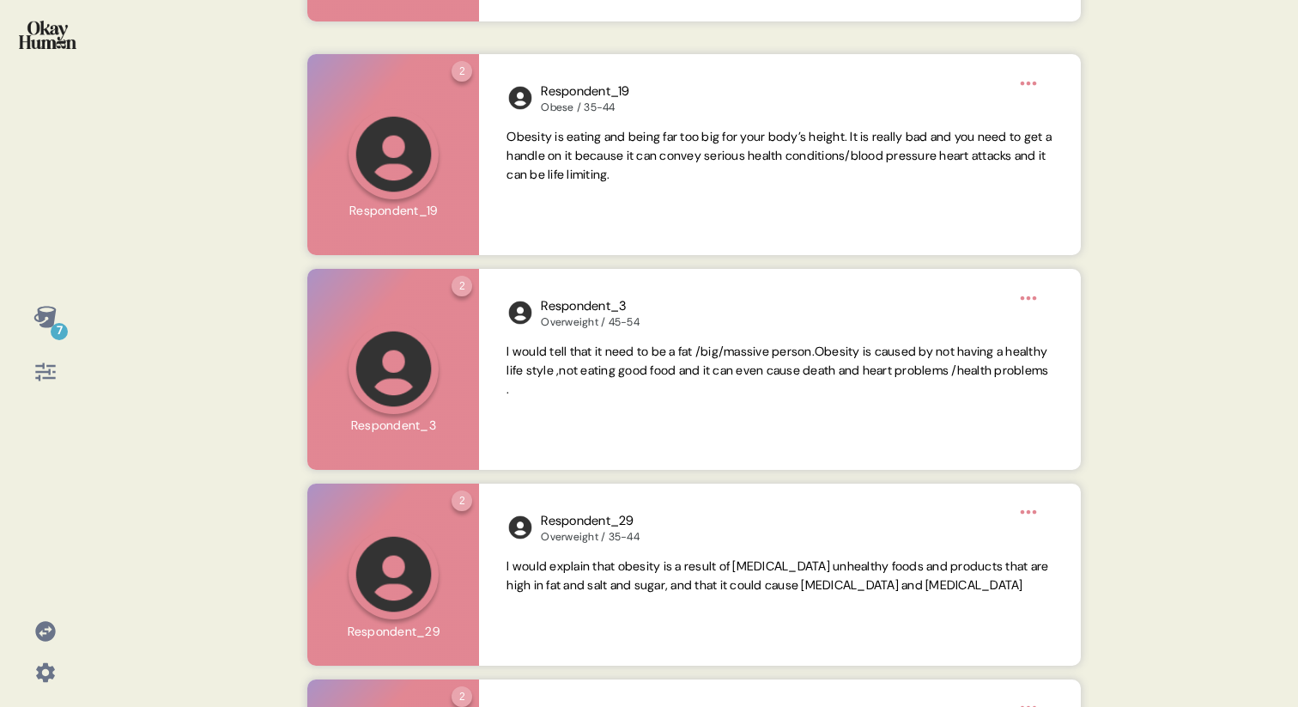
click at [39, 310] on icon at bounding box center [44, 316] width 22 height 21
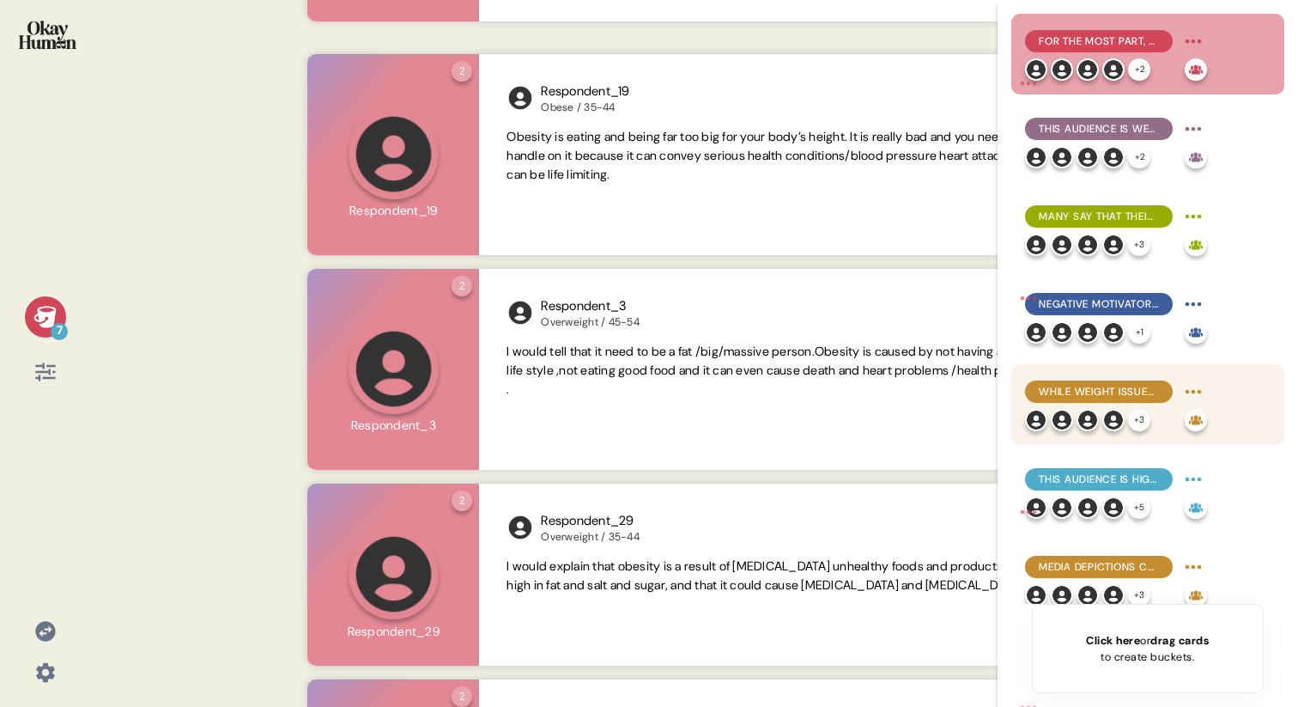
click at [1080, 384] on span "While weight issues are often a lifelong problem, many say up-and-down cycles a…" at bounding box center [1099, 391] width 120 height 15
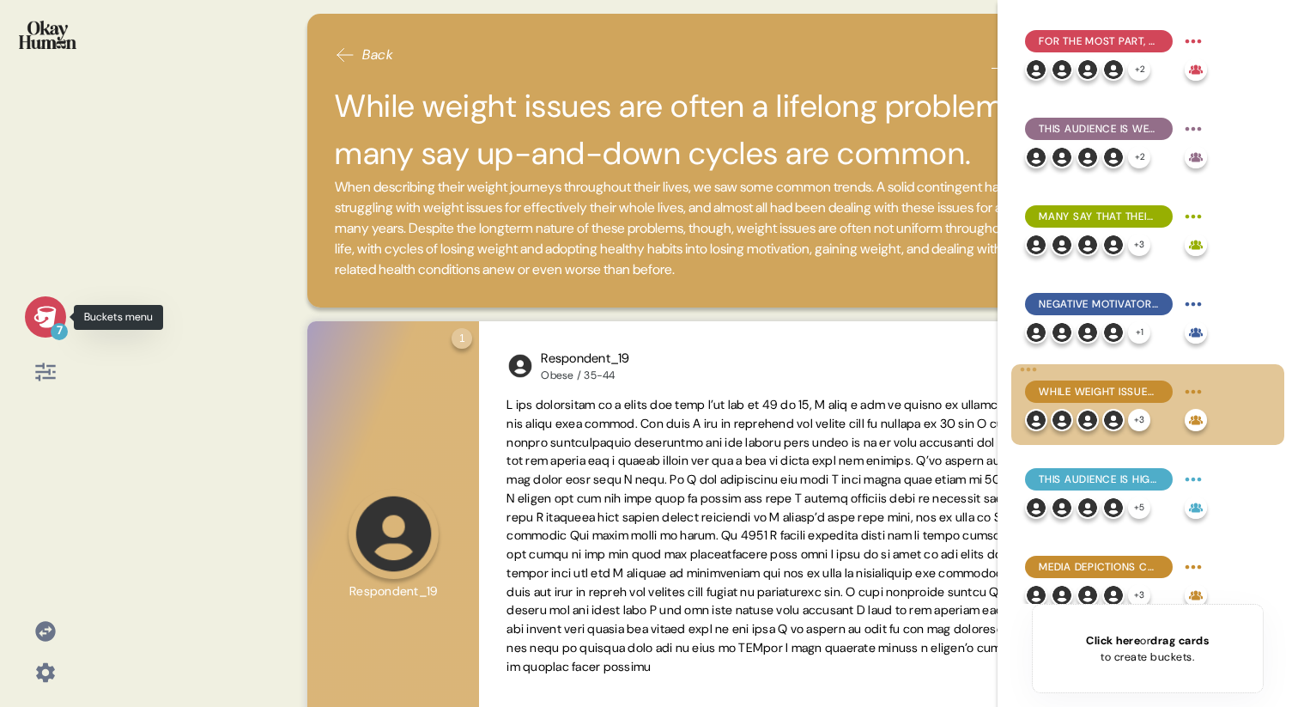
click at [46, 326] on icon at bounding box center [44, 316] width 22 height 21
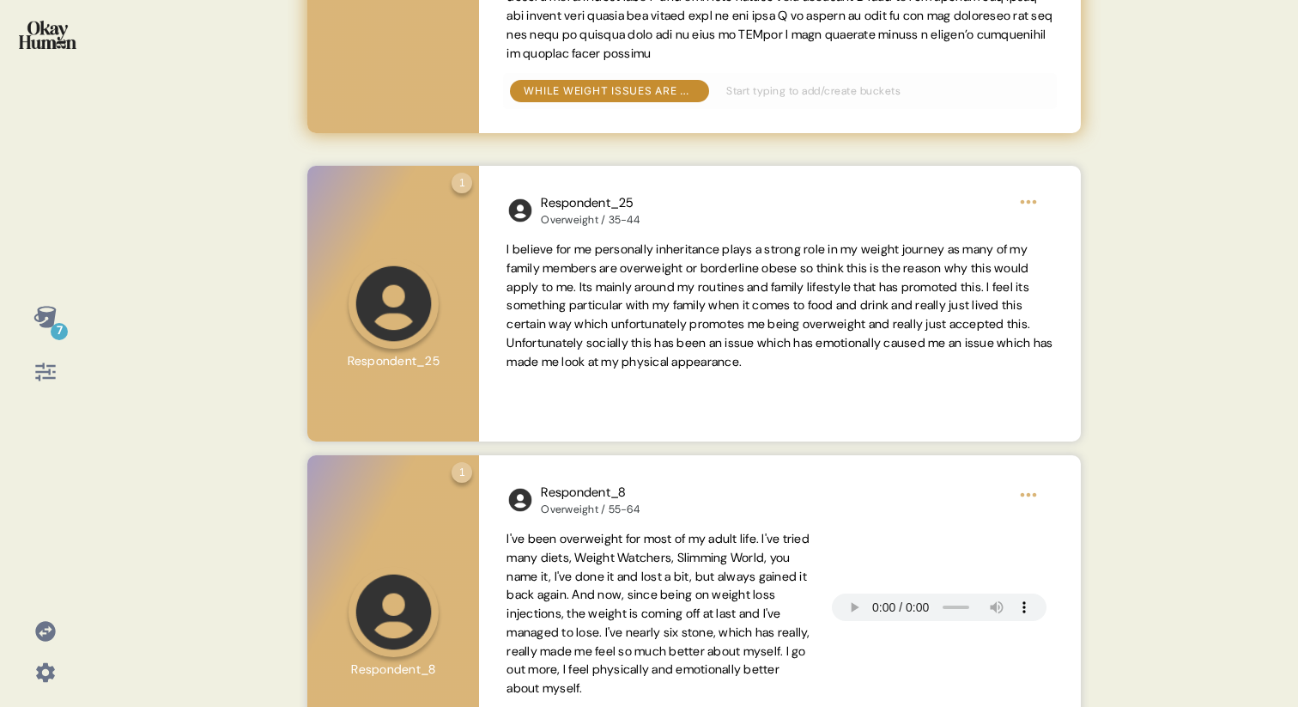
scroll to position [610, 0]
